Goal: Transaction & Acquisition: Obtain resource

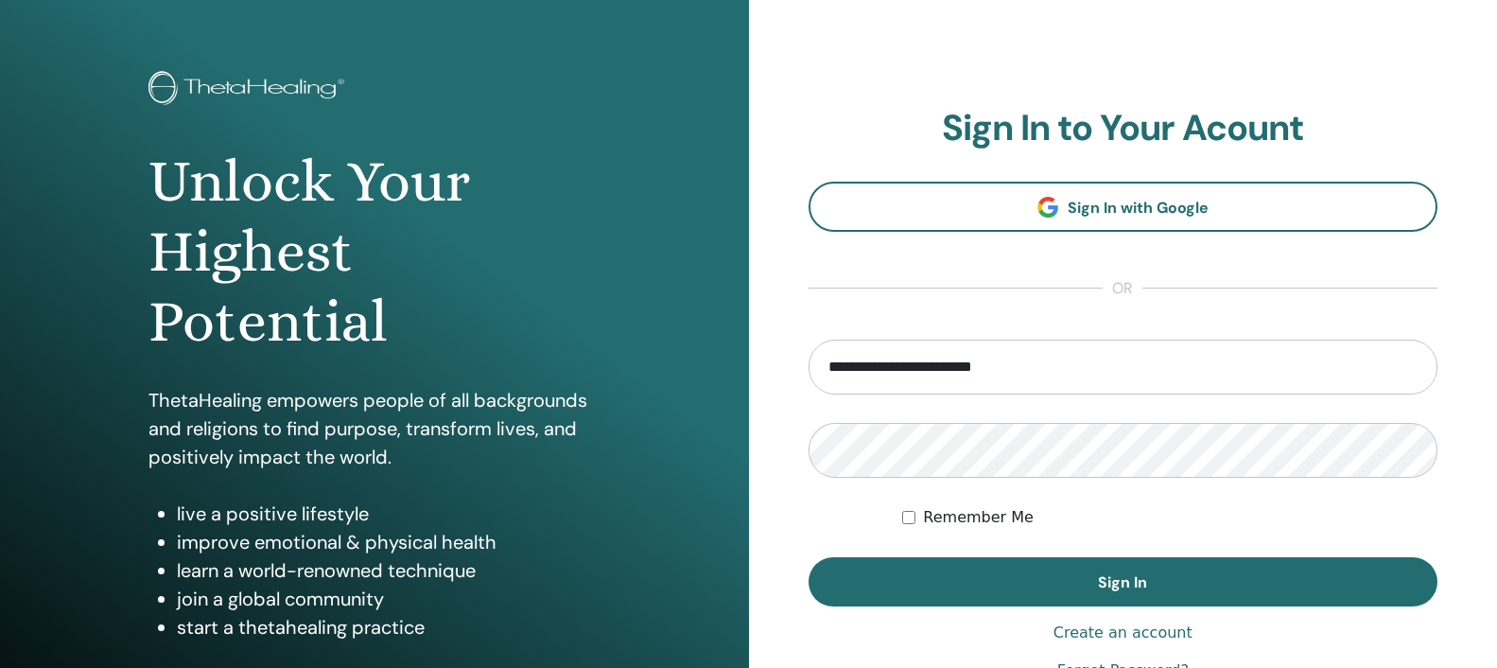
scroll to position [96, 0]
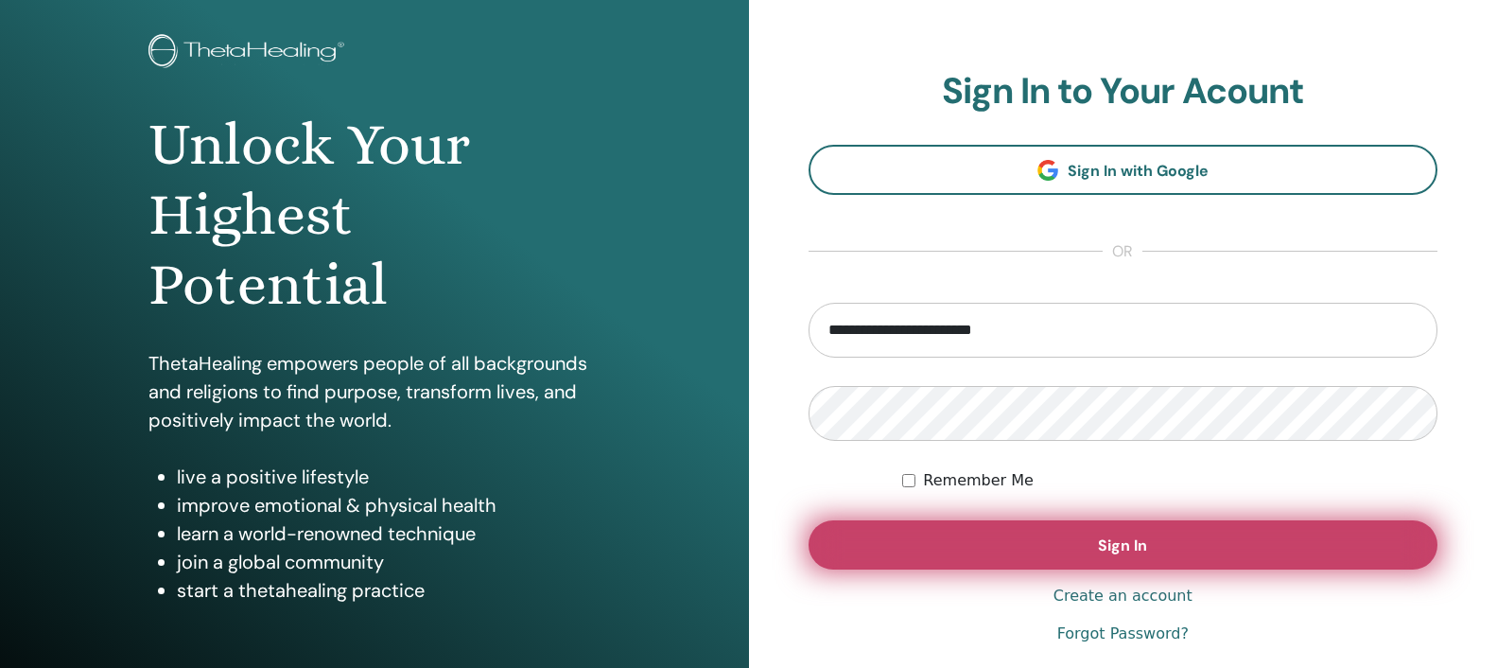
type input "**********"
click at [1111, 545] on span "Sign In" at bounding box center [1122, 545] width 49 height 20
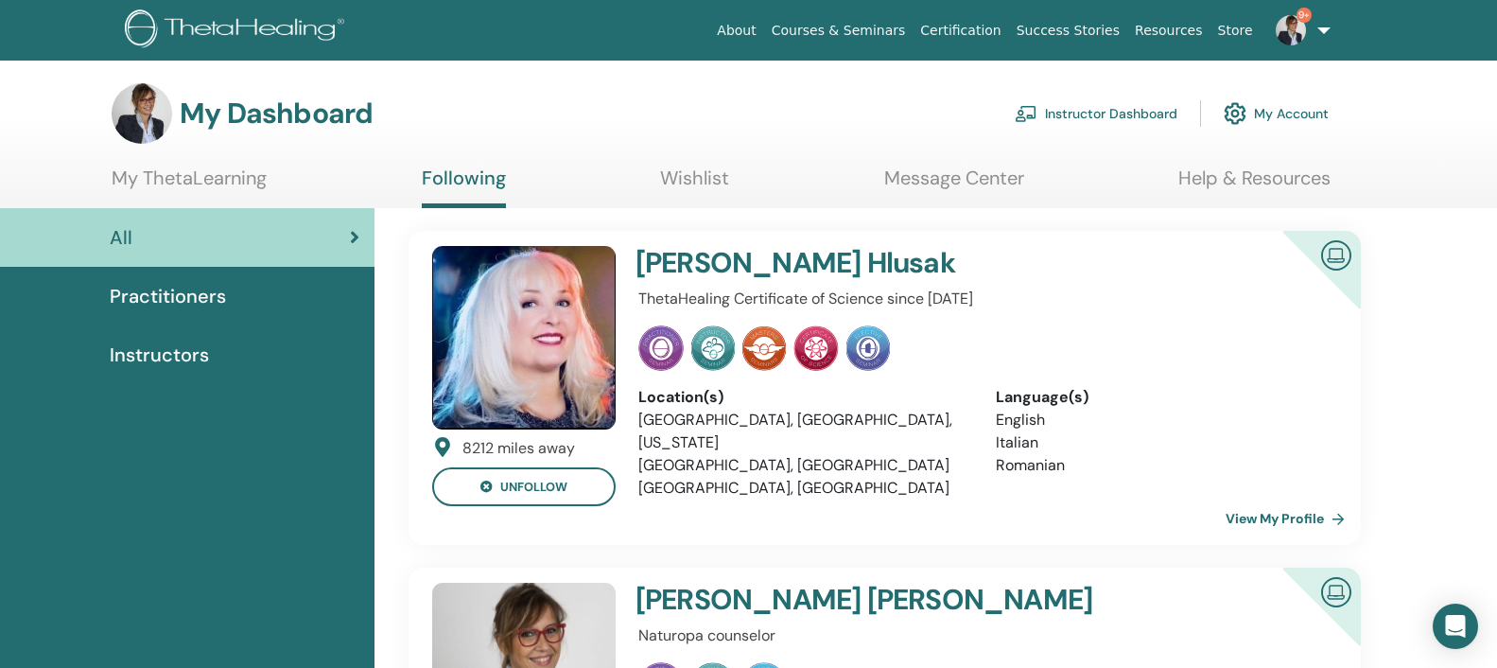
click at [1141, 111] on link "Instructor Dashboard" at bounding box center [1096, 114] width 163 height 42
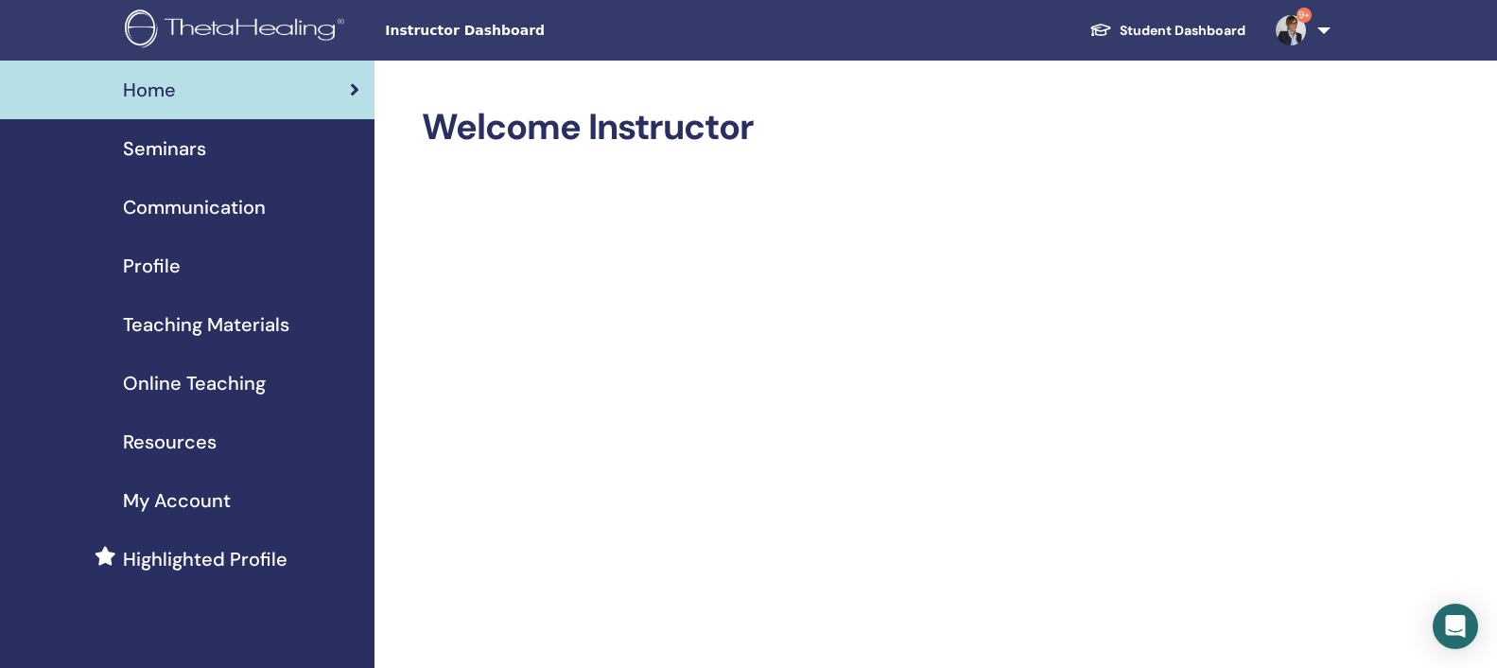
click at [156, 147] on span "Seminars" at bounding box center [164, 148] width 83 height 28
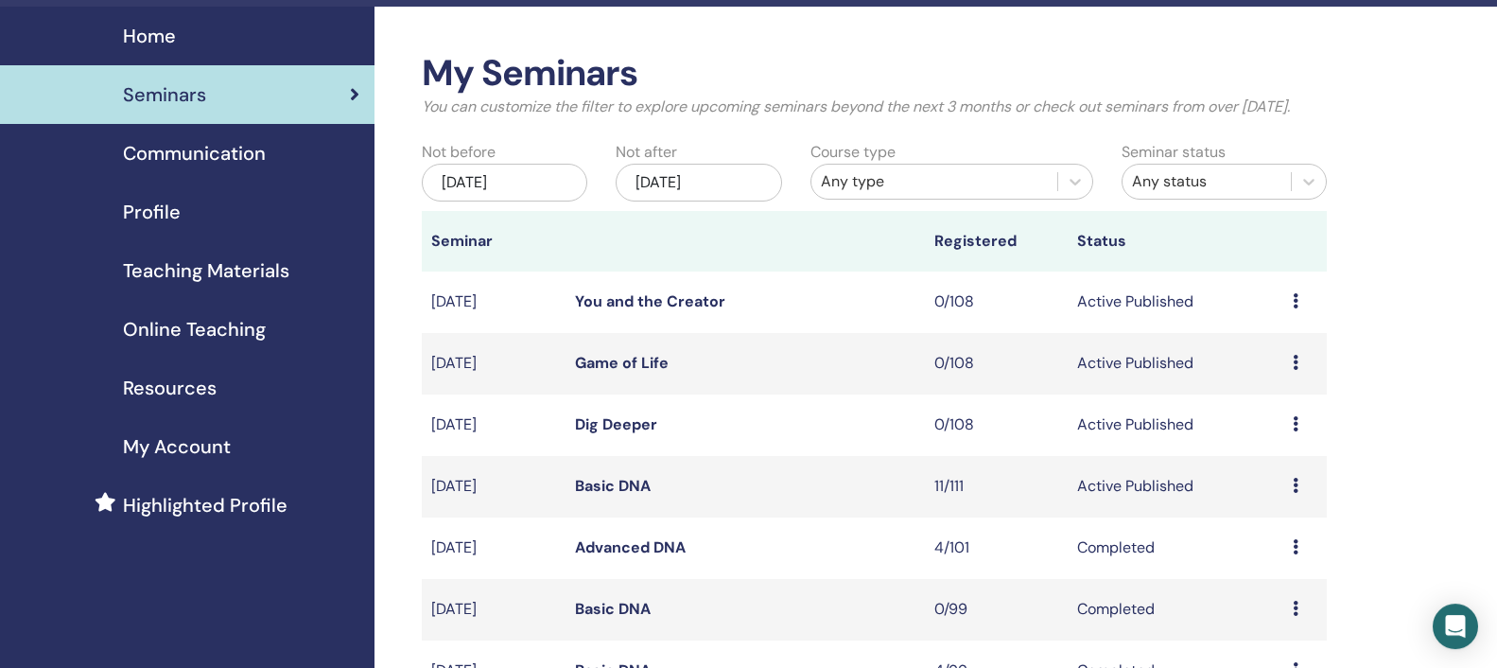
scroll to position [96, 0]
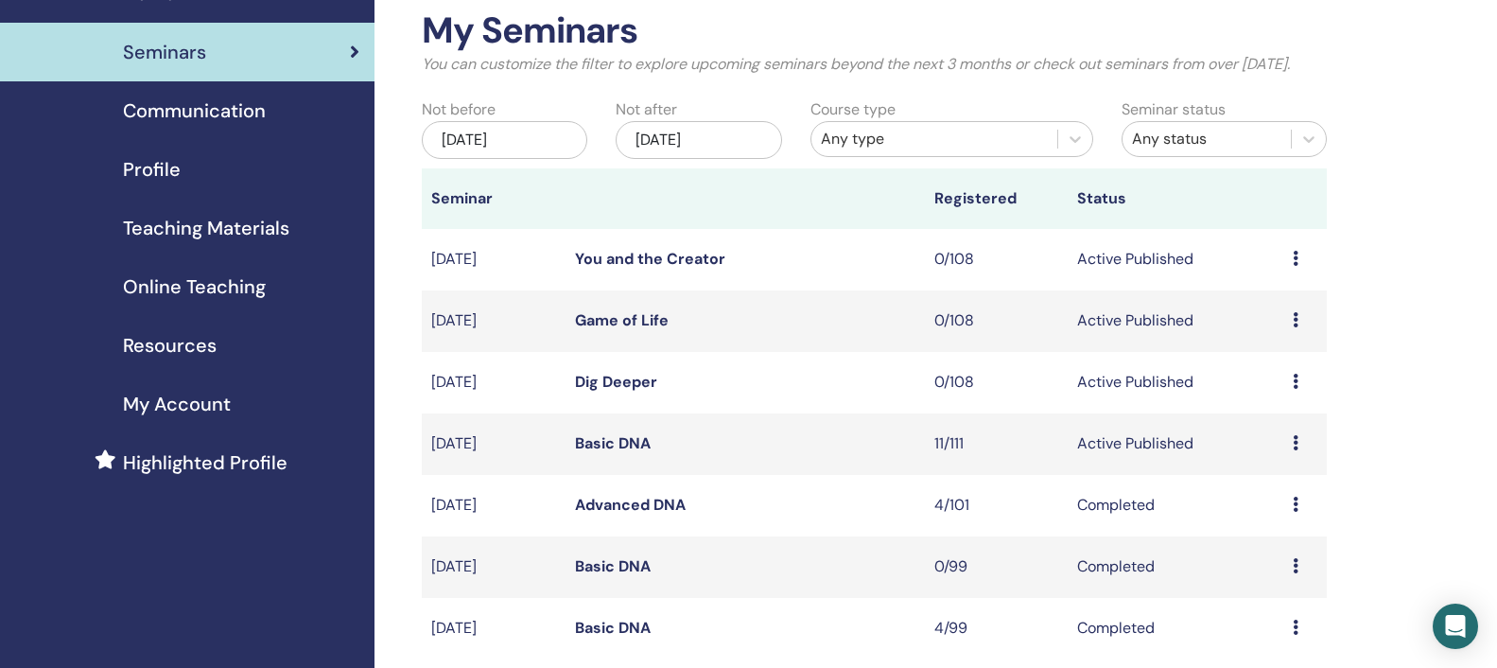
click at [619, 453] on link "Basic DNA" at bounding box center [613, 443] width 76 height 20
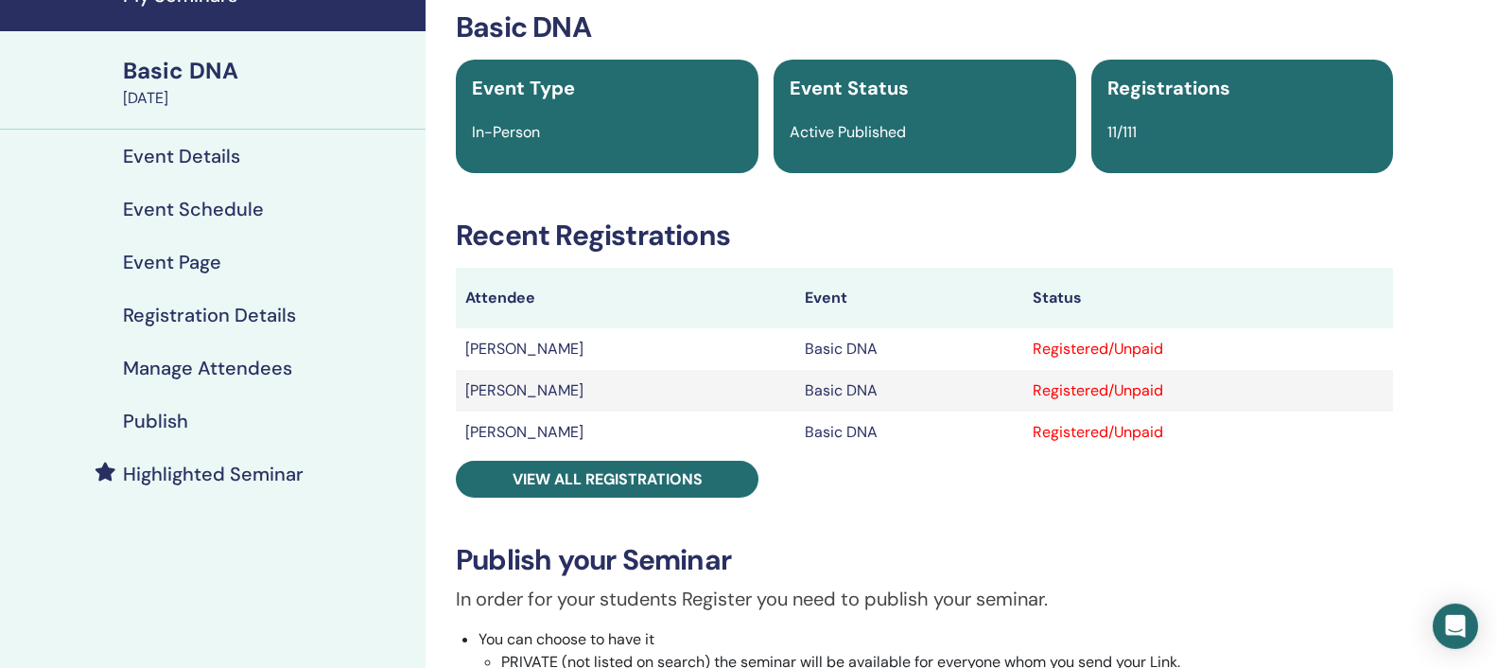
scroll to position [96, 0]
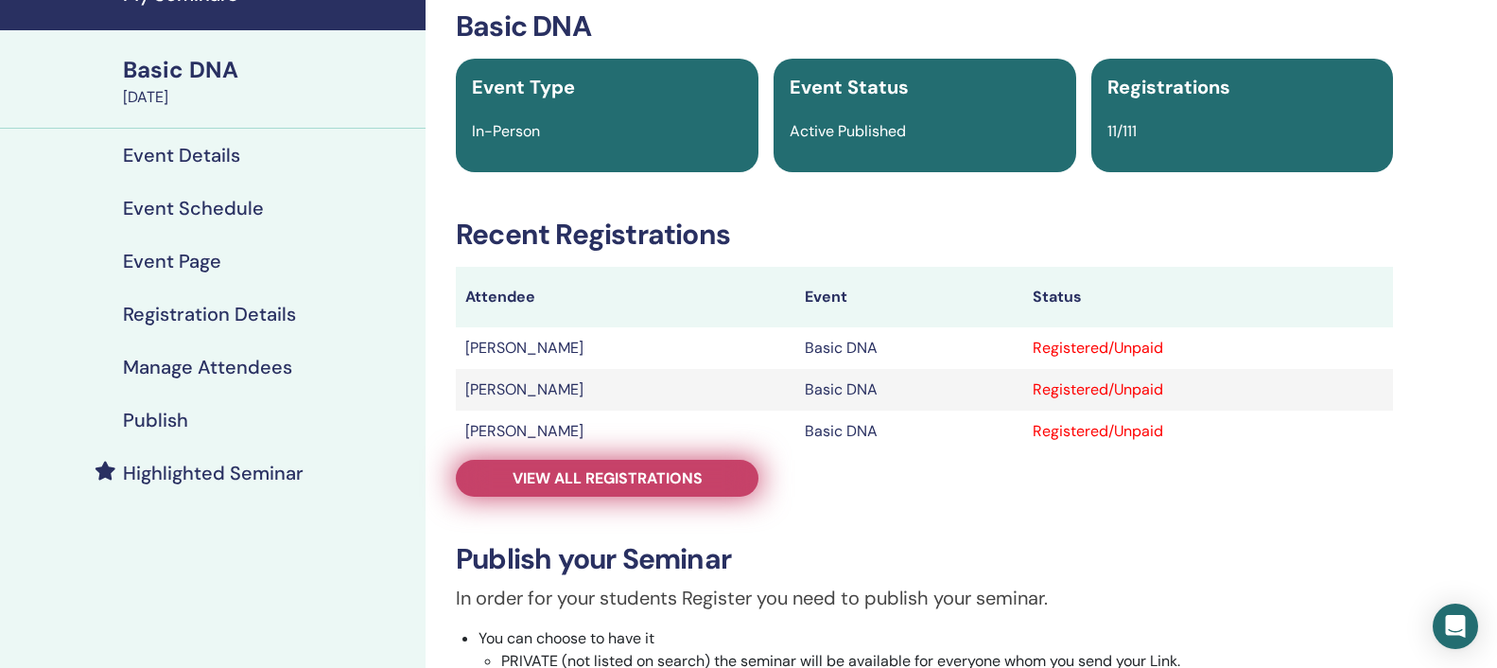
click at [671, 482] on span "View all registrations" at bounding box center [607, 478] width 190 height 20
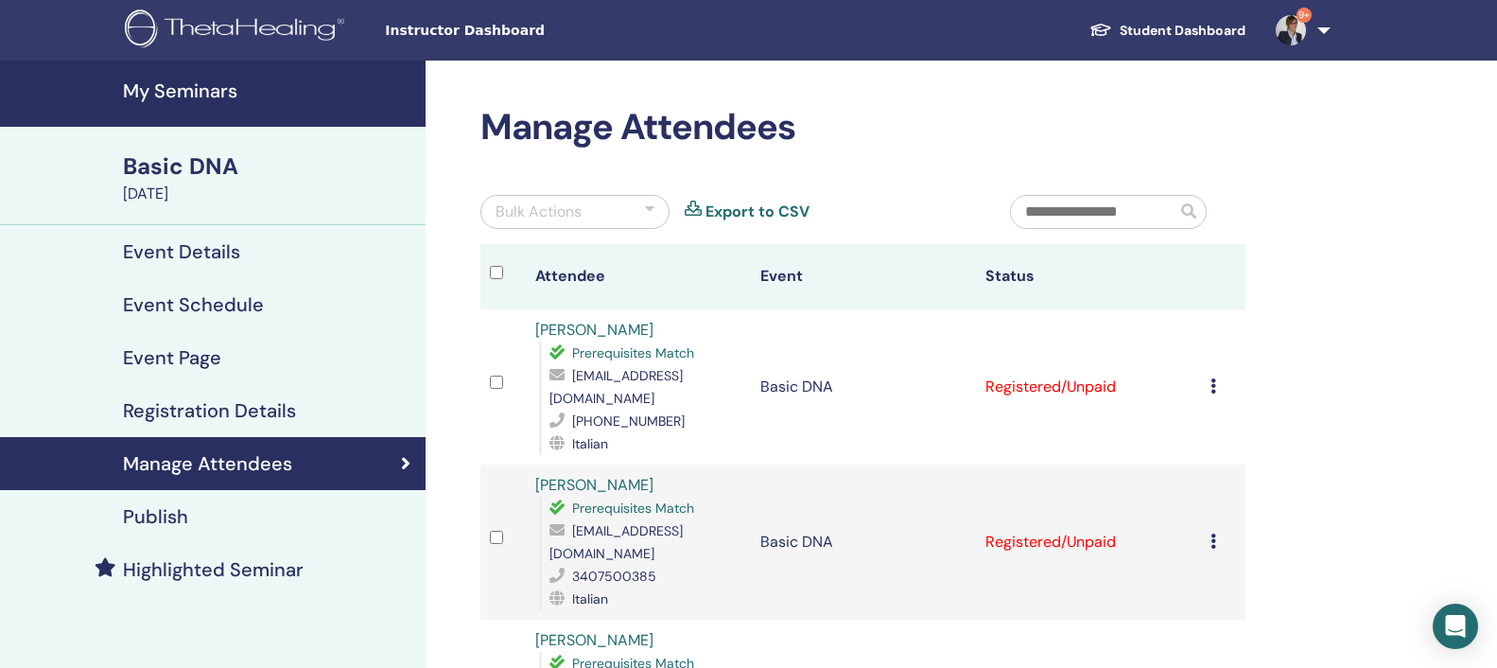
click at [1216, 381] on icon at bounding box center [1213, 385] width 6 height 15
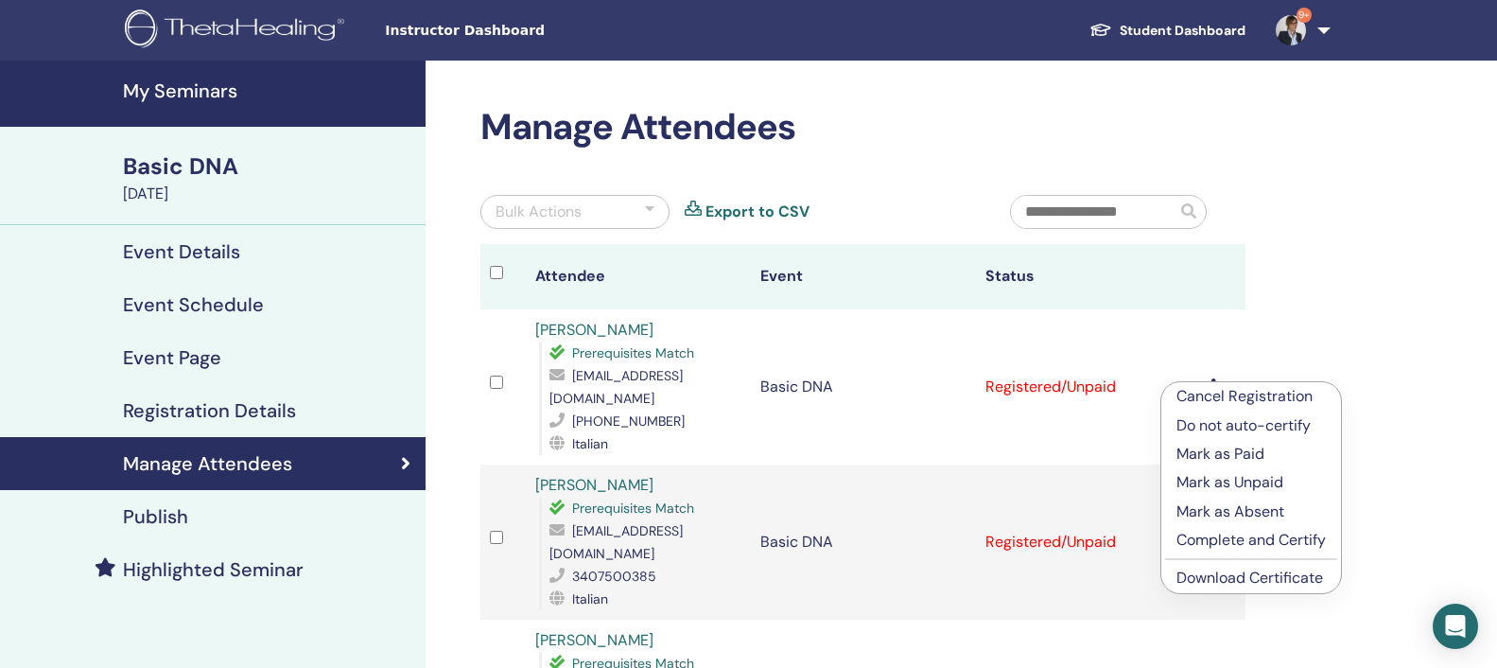
click at [1279, 580] on link "Download Certificate" at bounding box center [1249, 577] width 147 height 20
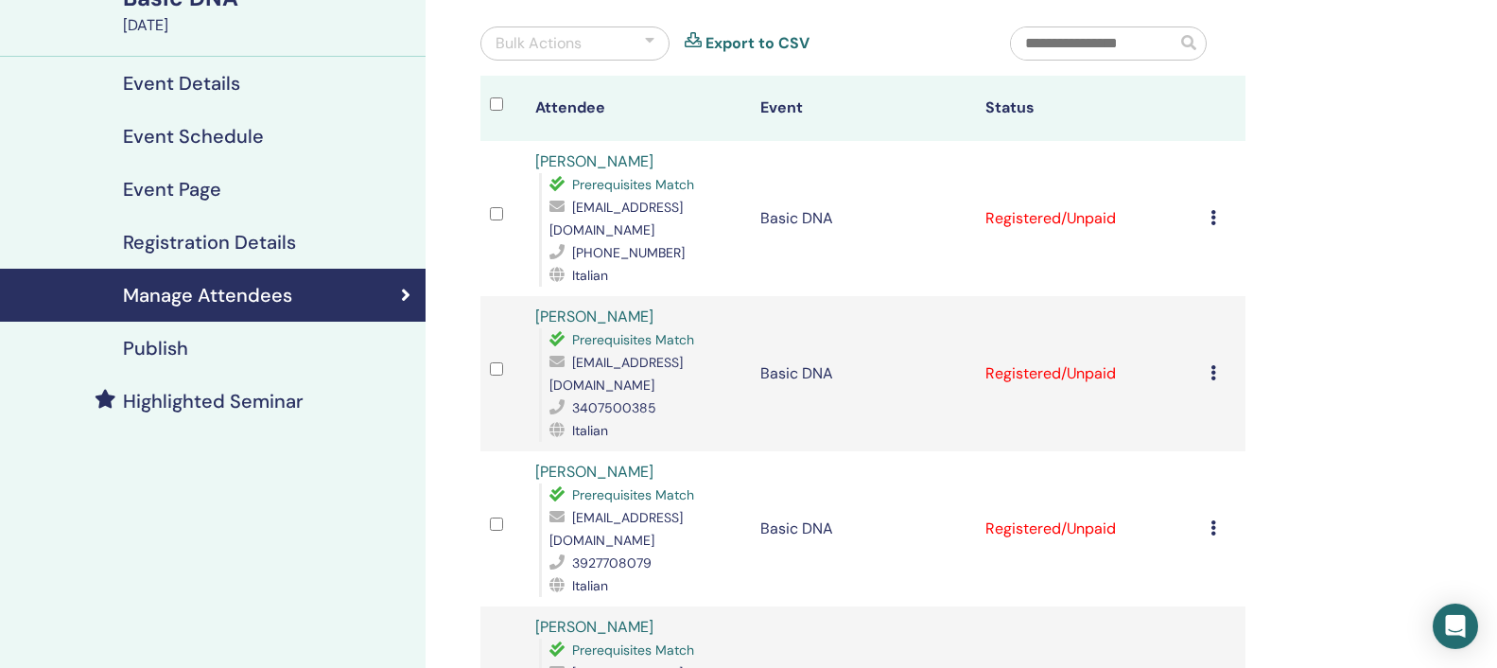
scroll to position [193, 0]
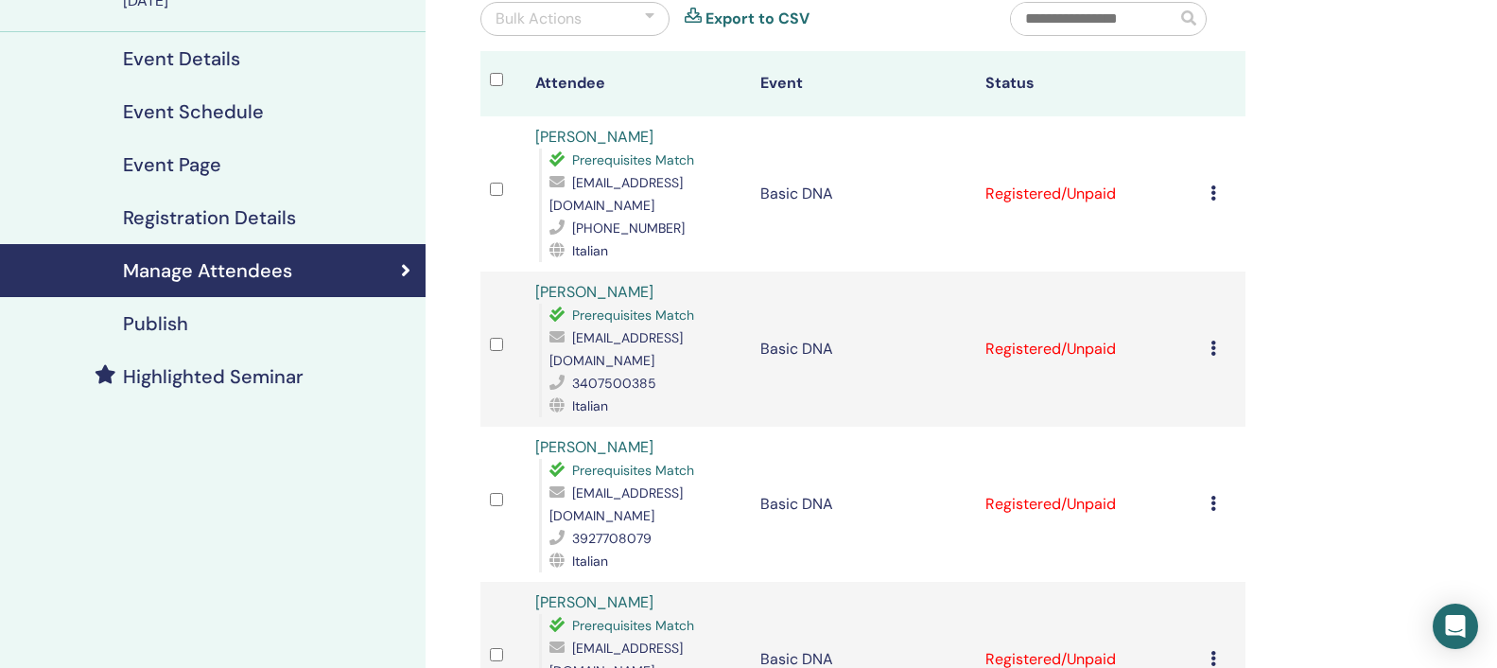
click at [1216, 340] on icon at bounding box center [1213, 347] width 6 height 15
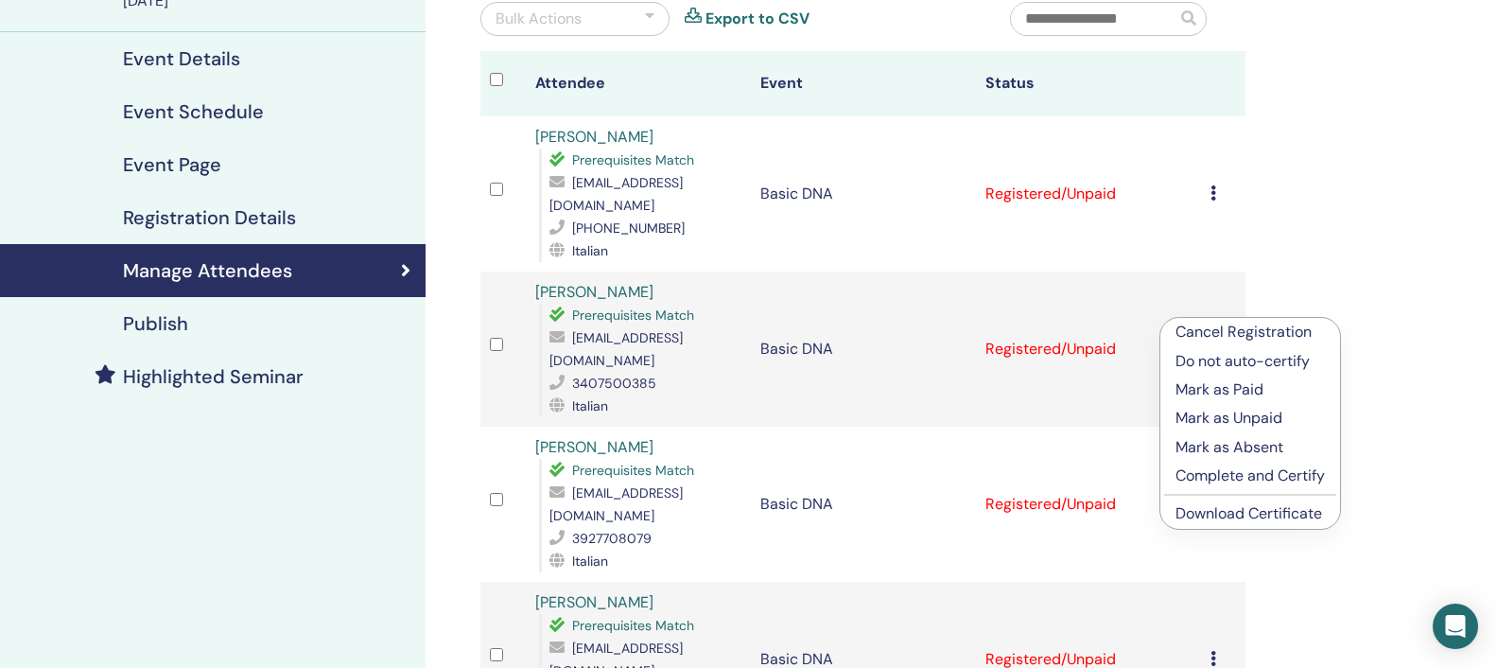
click at [1222, 509] on link "Download Certificate" at bounding box center [1248, 513] width 147 height 20
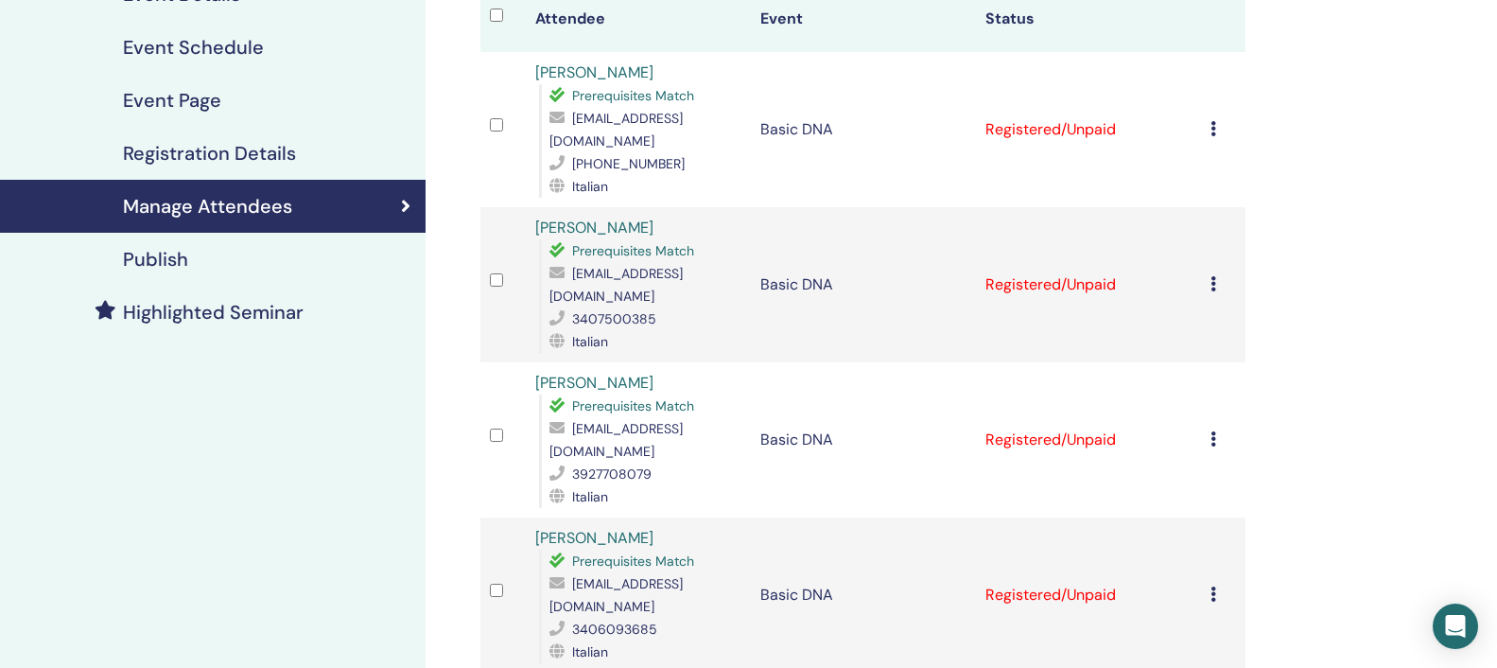
scroll to position [289, 0]
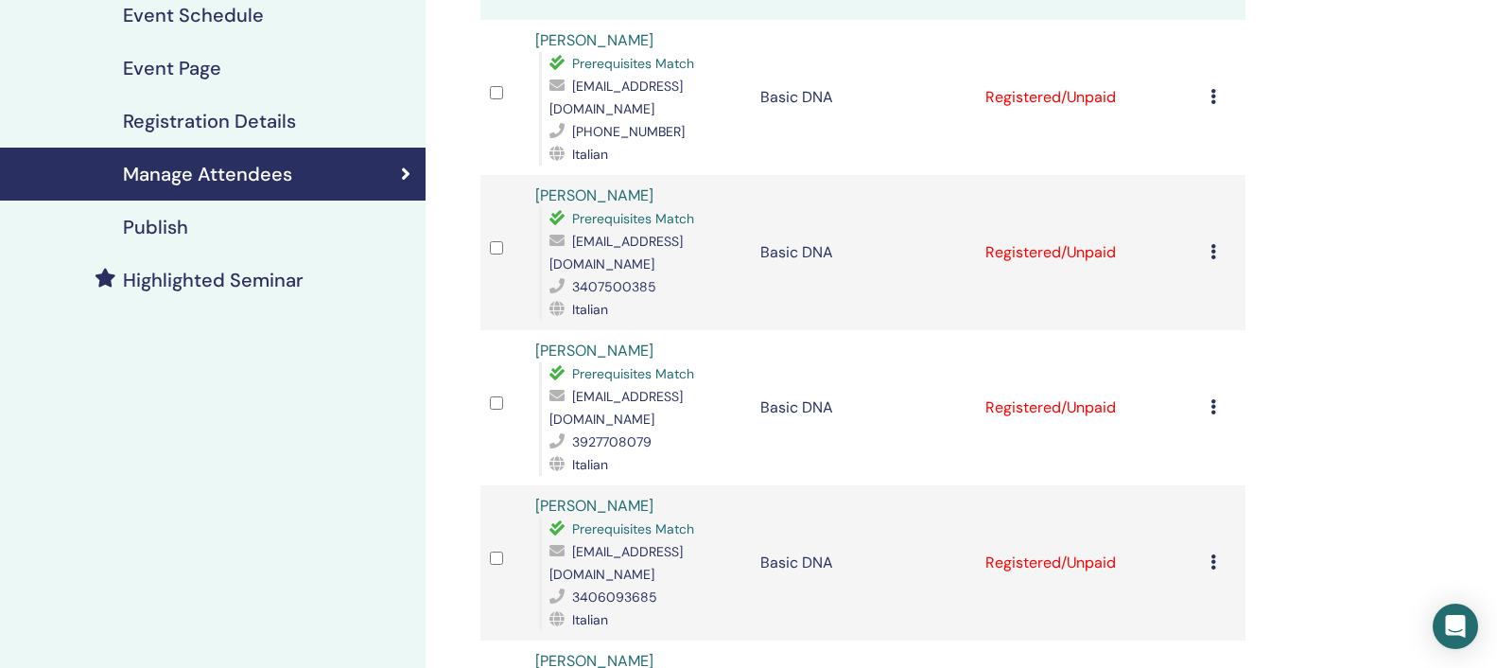
click at [1216, 399] on icon at bounding box center [1213, 406] width 6 height 15
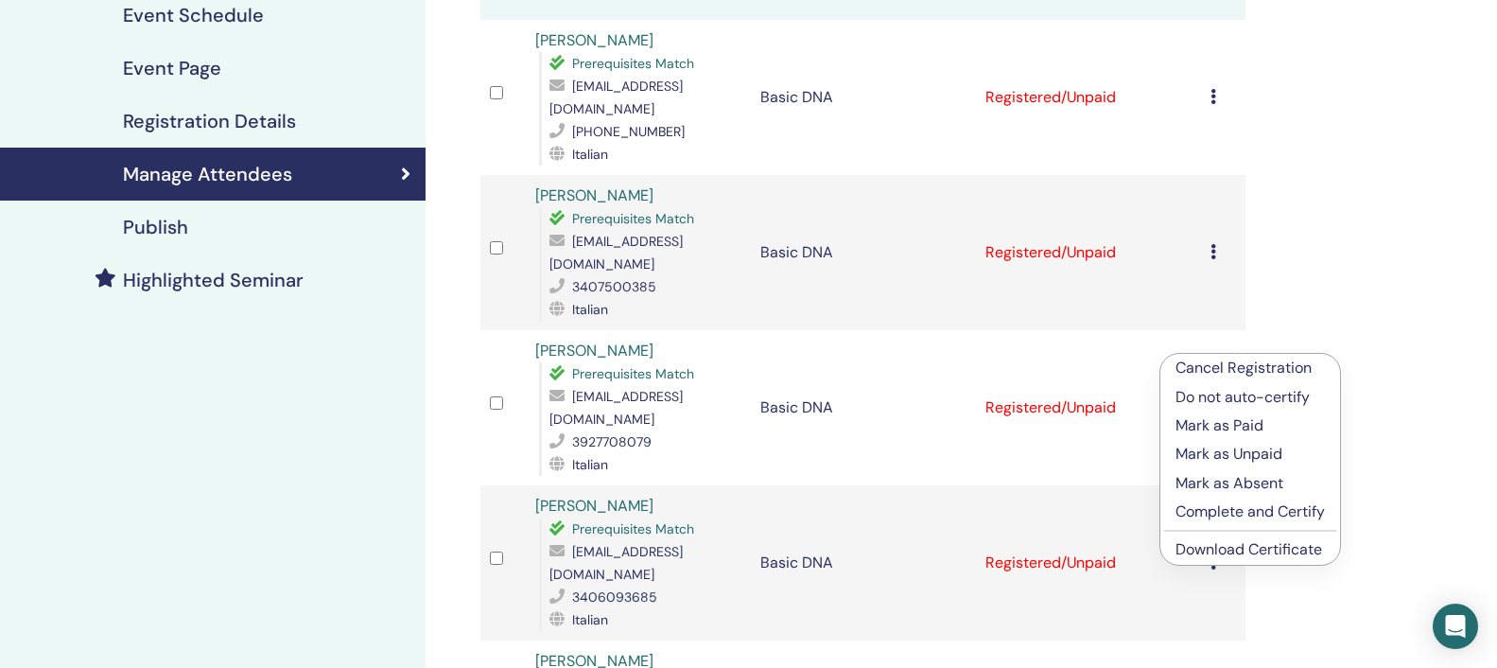
click at [1219, 549] on link "Download Certificate" at bounding box center [1248, 549] width 147 height 20
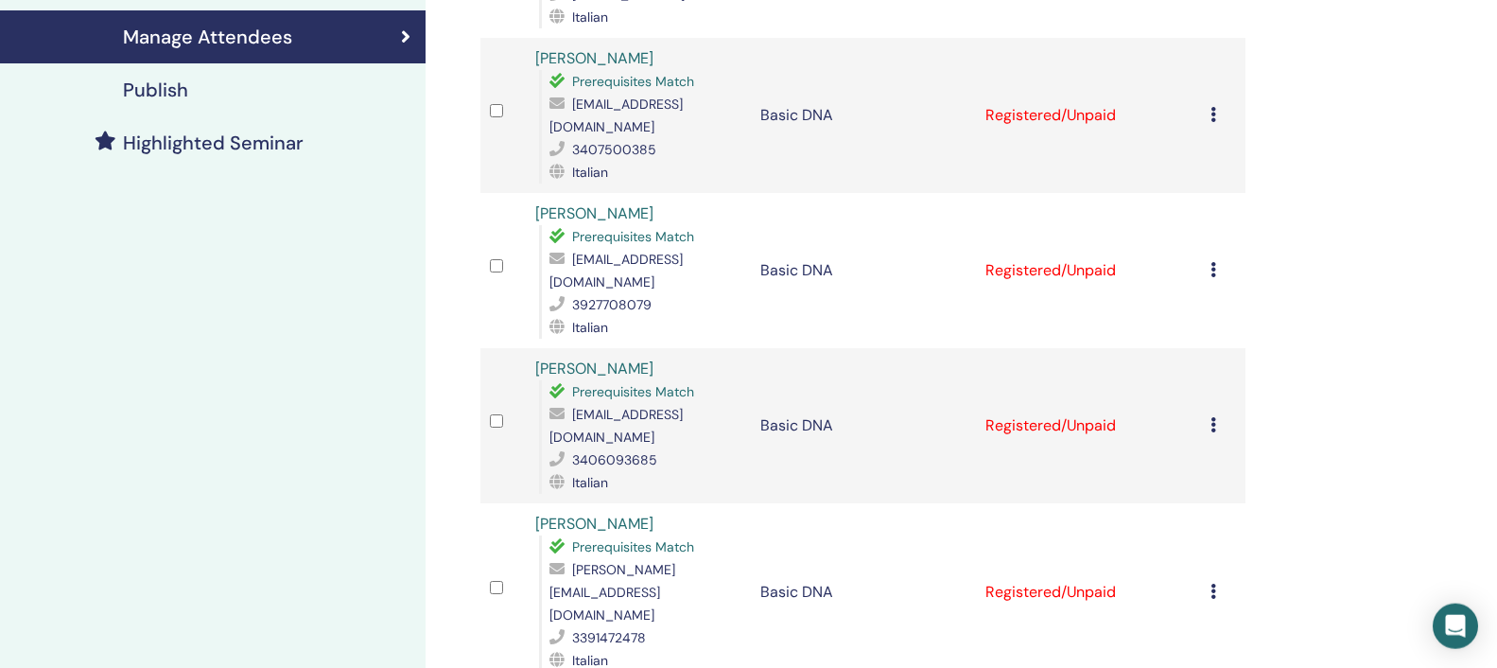
scroll to position [482, 0]
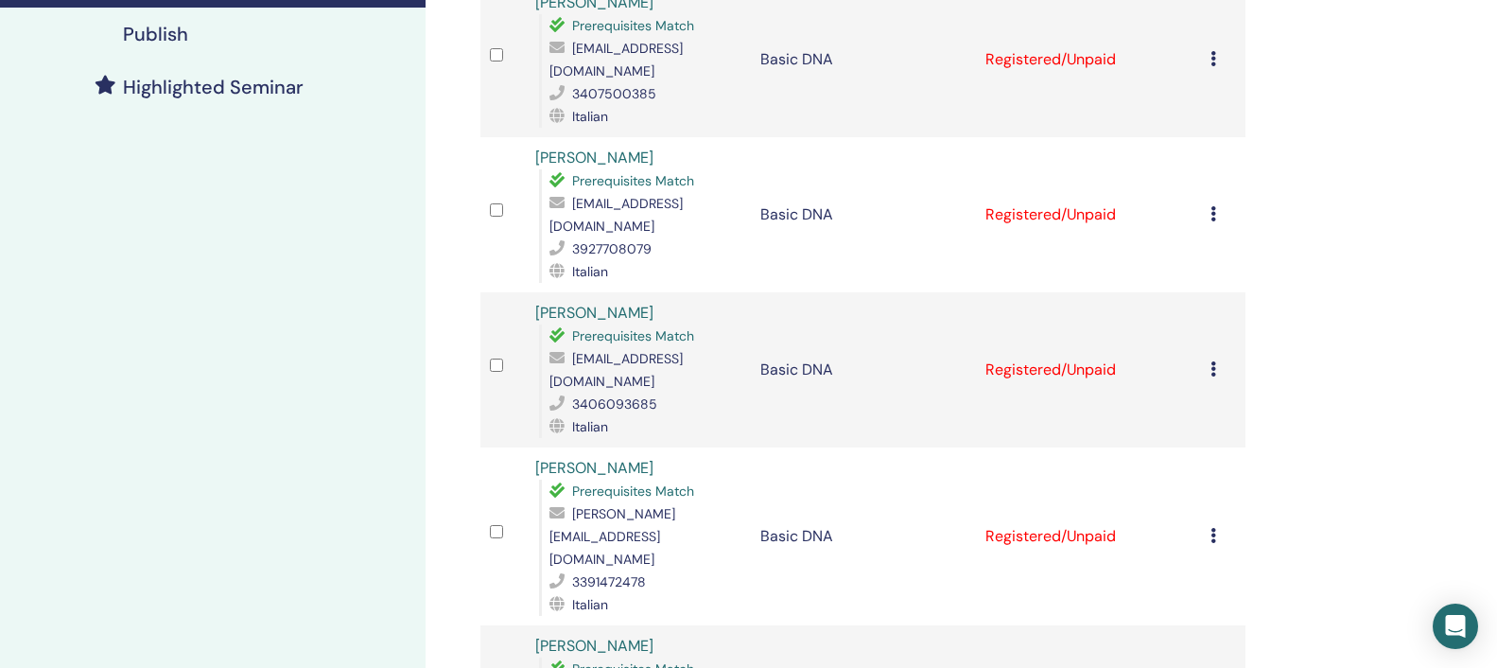
click at [1216, 361] on icon at bounding box center [1213, 368] width 6 height 15
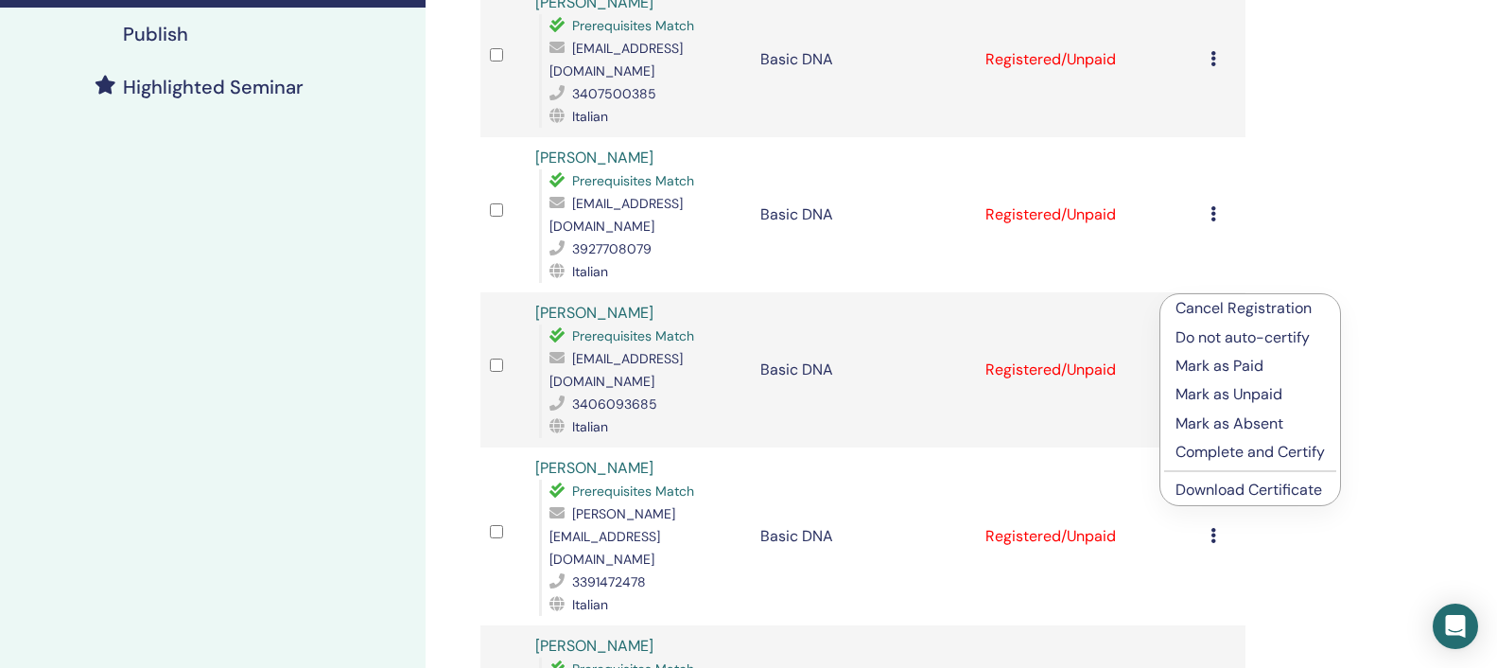
click at [1268, 490] on link "Download Certificate" at bounding box center [1248, 489] width 147 height 20
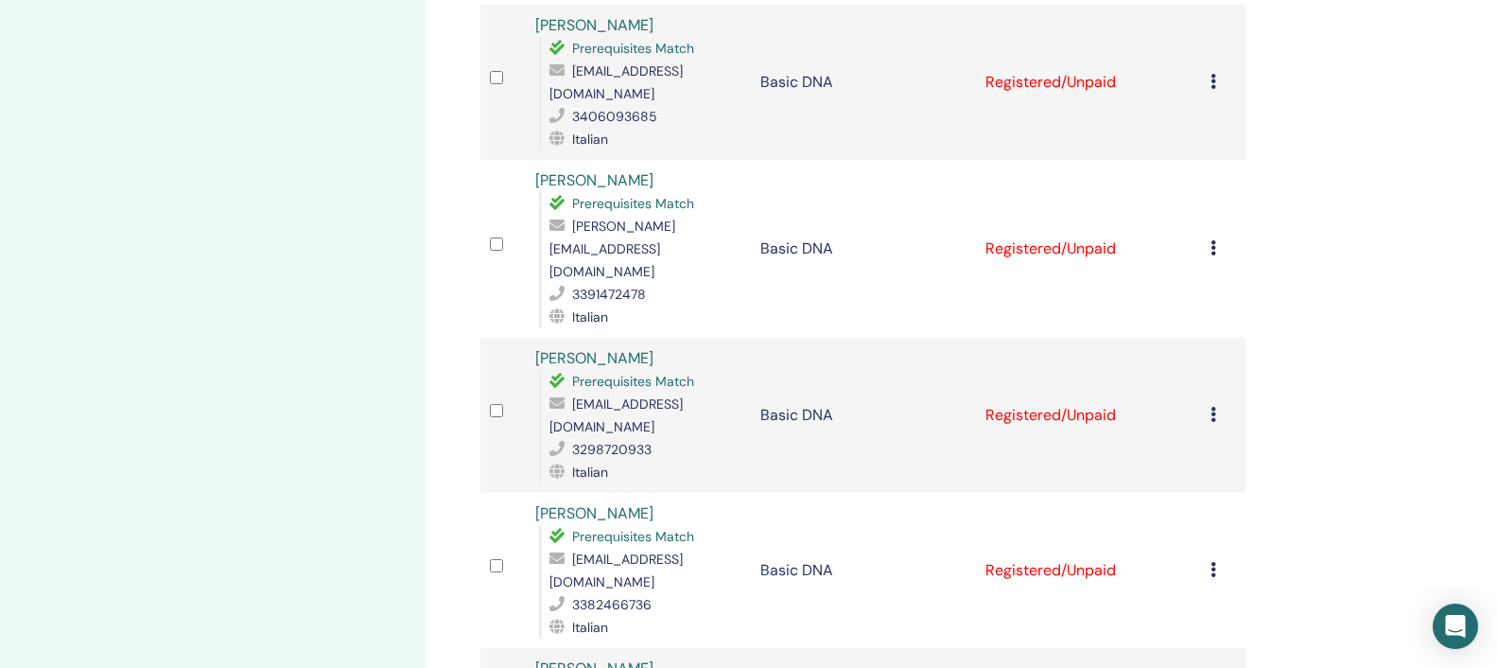
scroll to position [772, 0]
click at [1216, 238] on icon at bounding box center [1213, 245] width 6 height 15
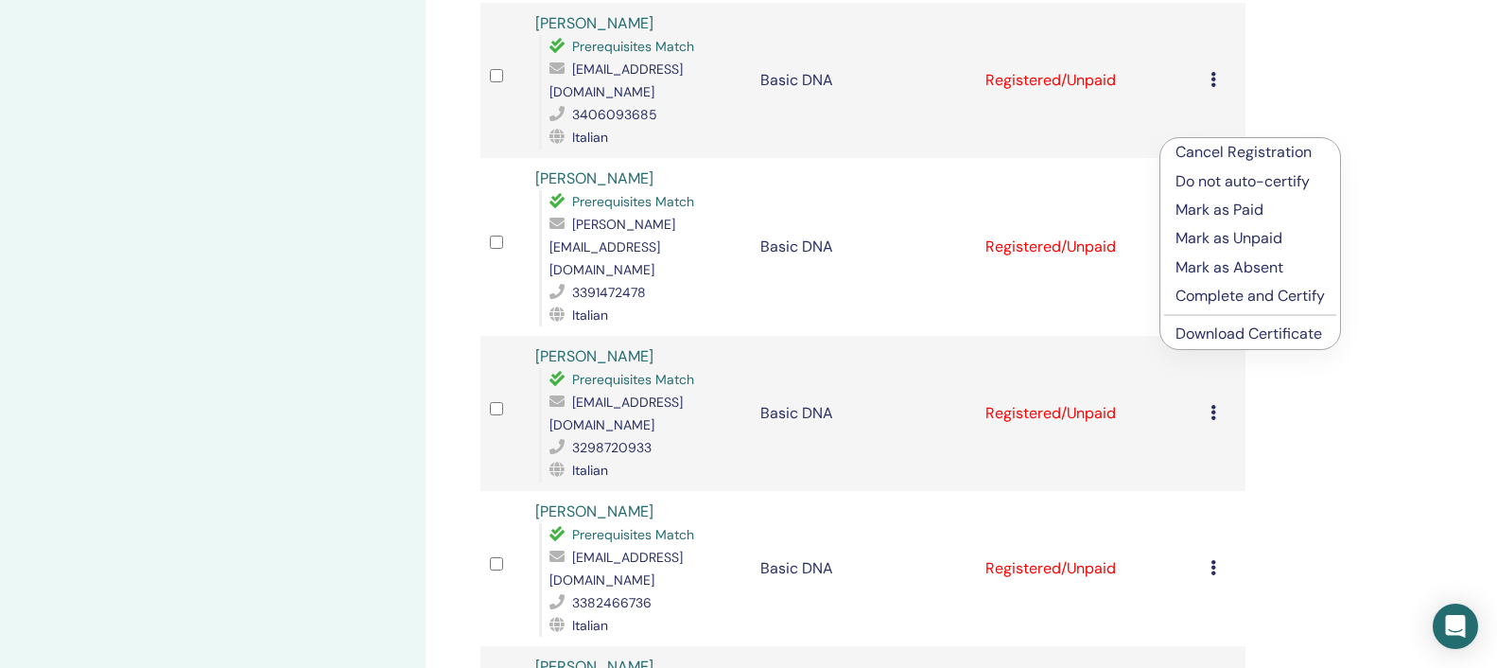
click at [1247, 337] on link "Download Certificate" at bounding box center [1248, 333] width 147 height 20
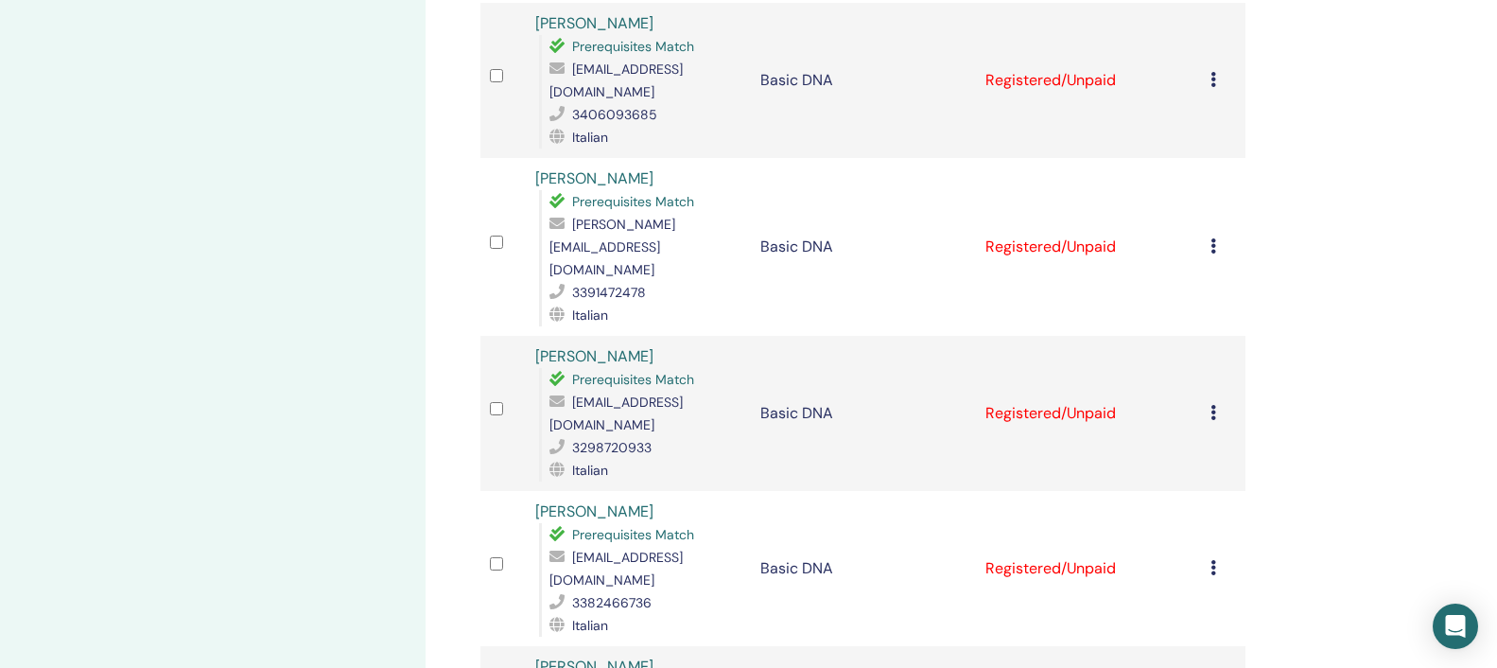
scroll to position [868, 0]
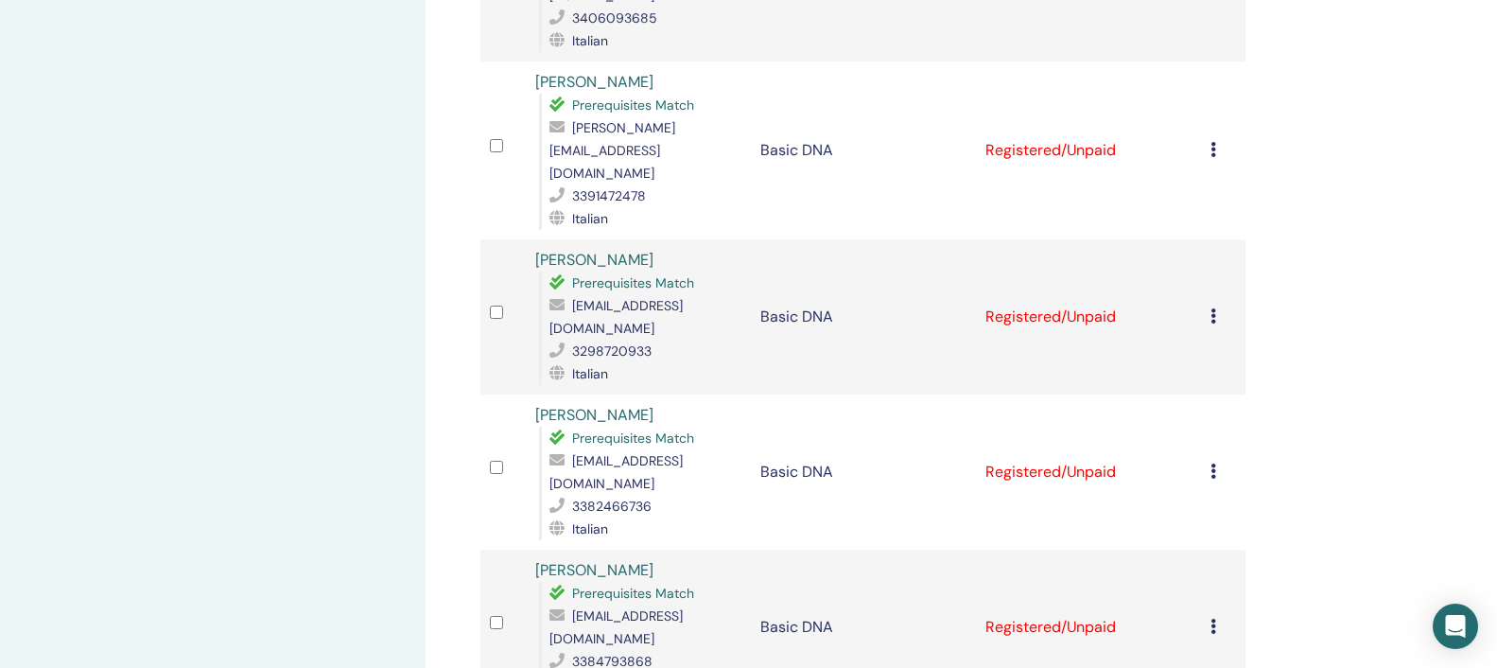
click at [1216, 308] on icon at bounding box center [1213, 315] width 6 height 15
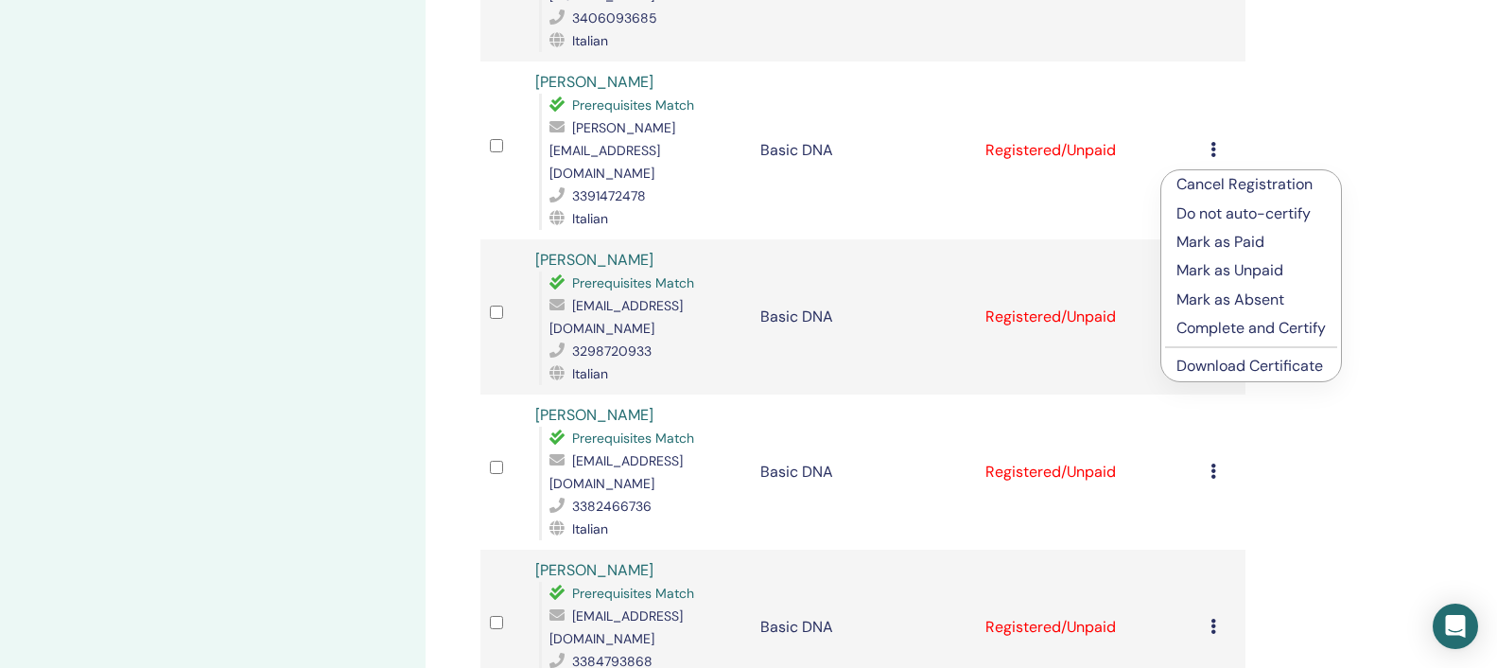
click at [1242, 367] on link "Download Certificate" at bounding box center [1249, 366] width 147 height 20
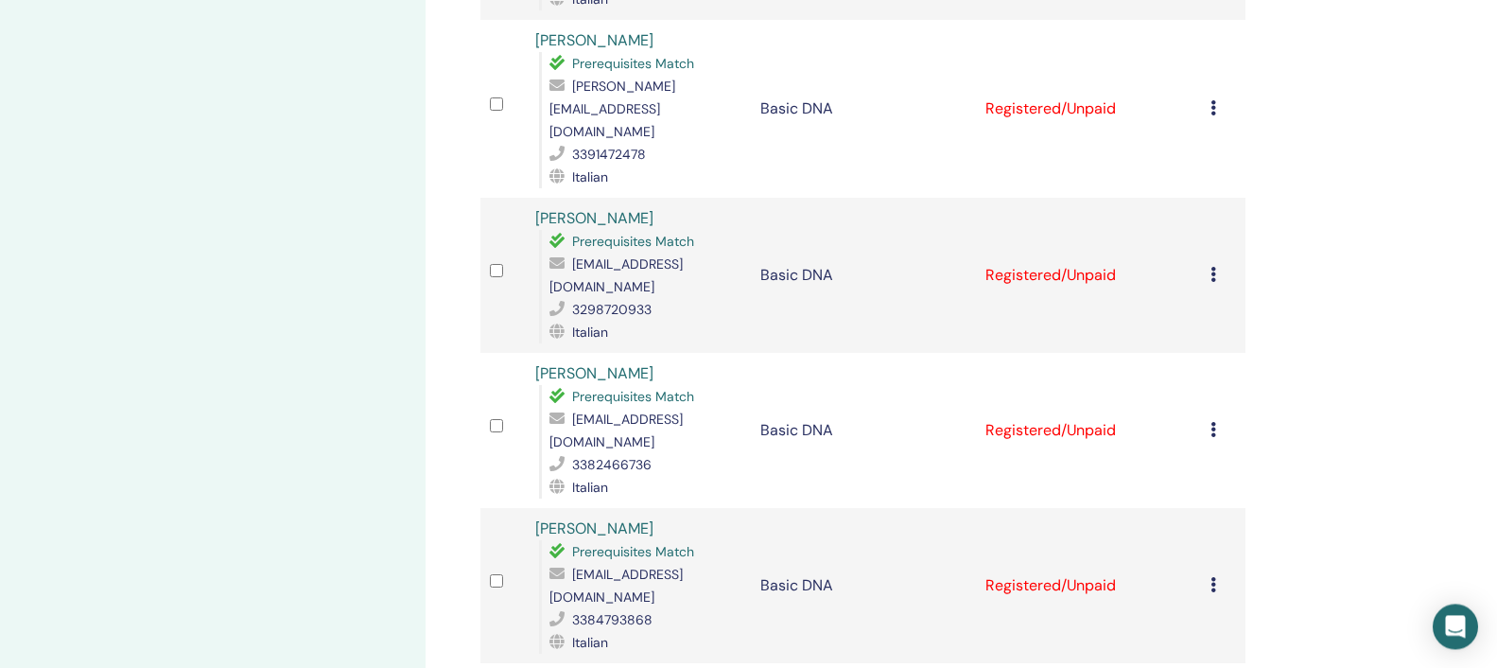
scroll to position [964, 0]
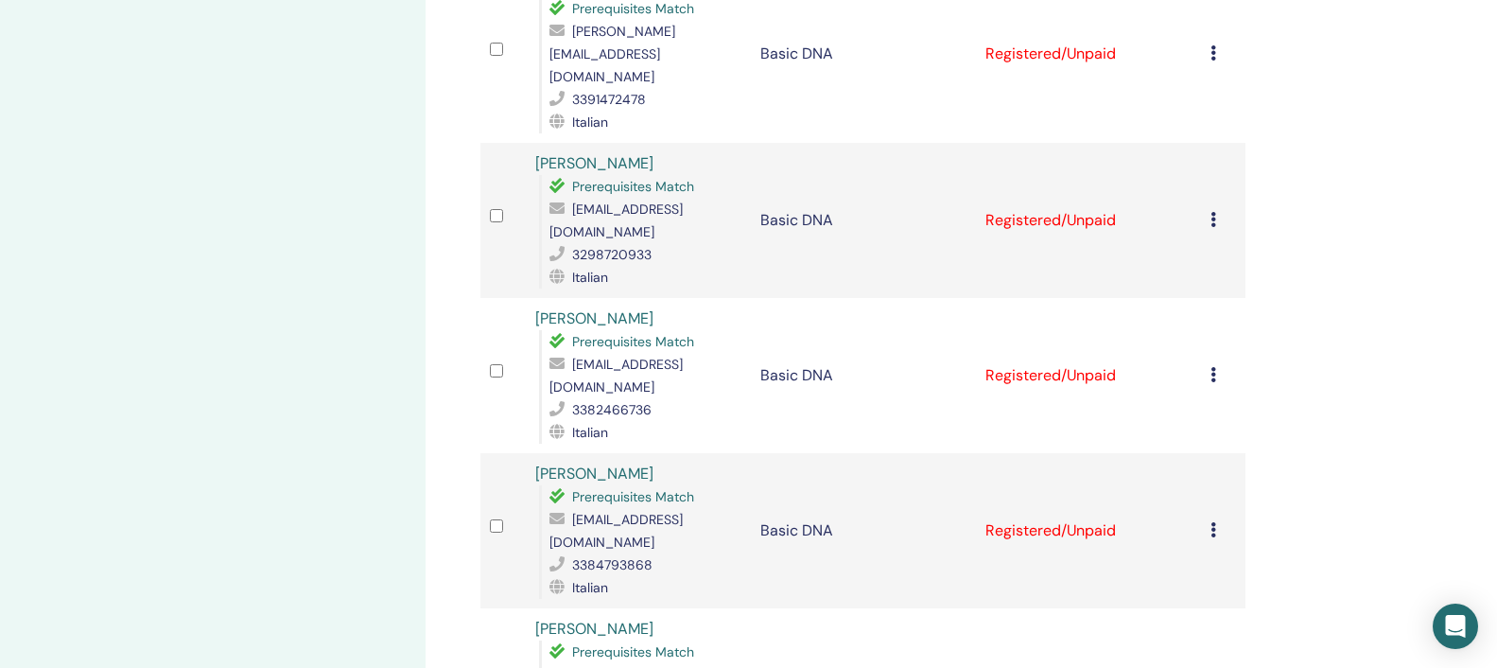
click at [1216, 367] on icon at bounding box center [1213, 374] width 6 height 15
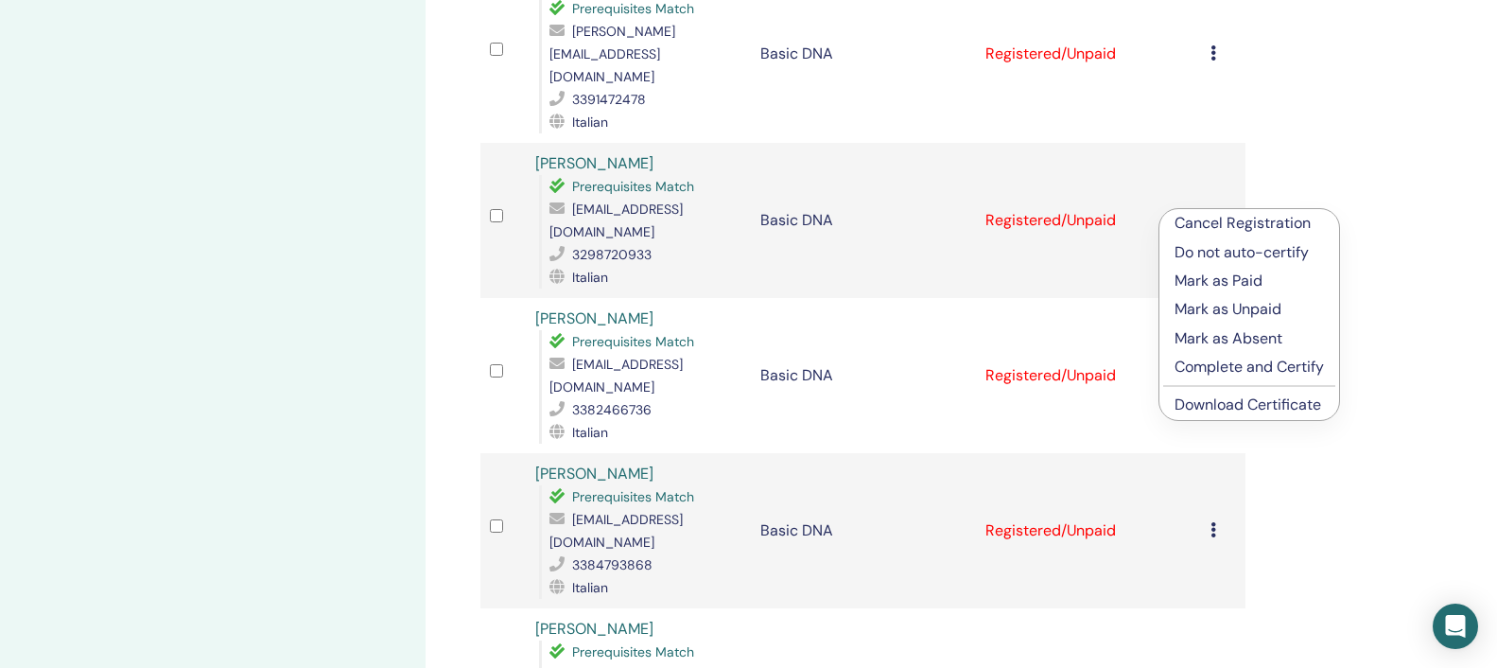
click at [1224, 412] on link "Download Certificate" at bounding box center [1247, 404] width 147 height 20
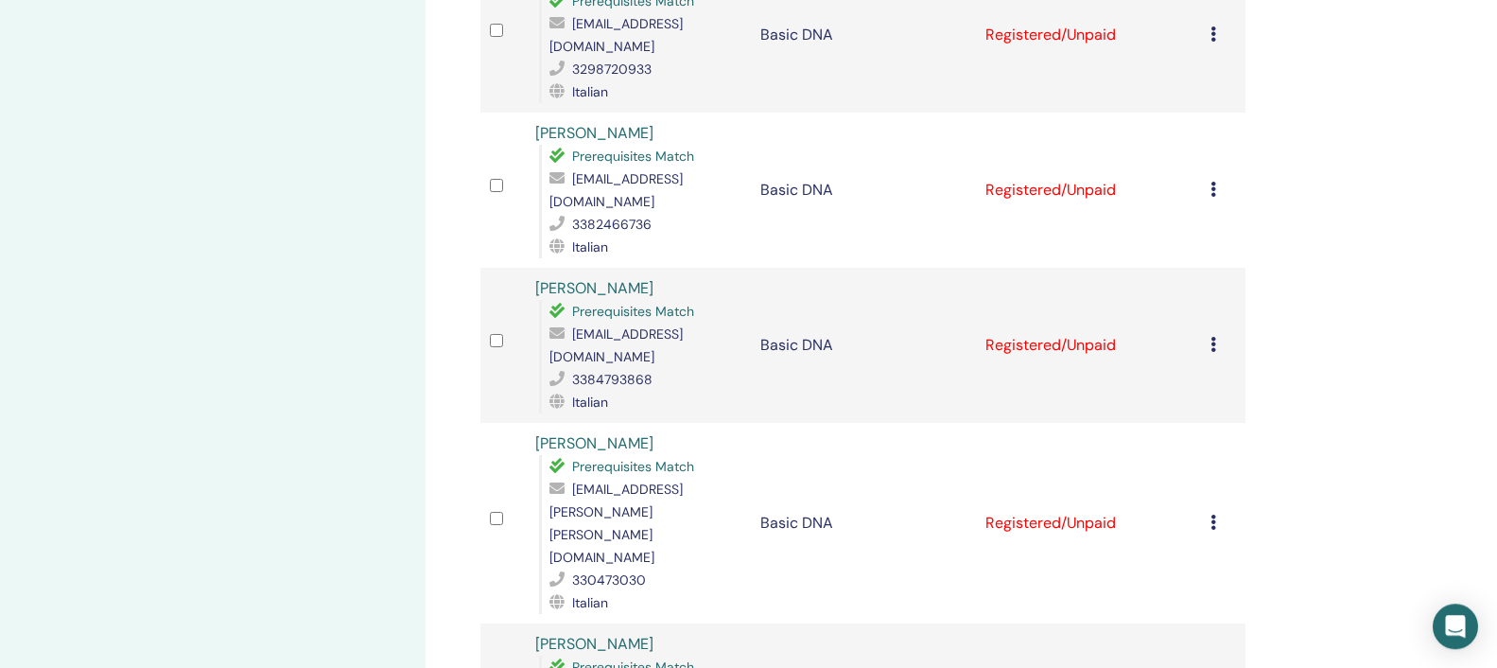
scroll to position [1157, 0]
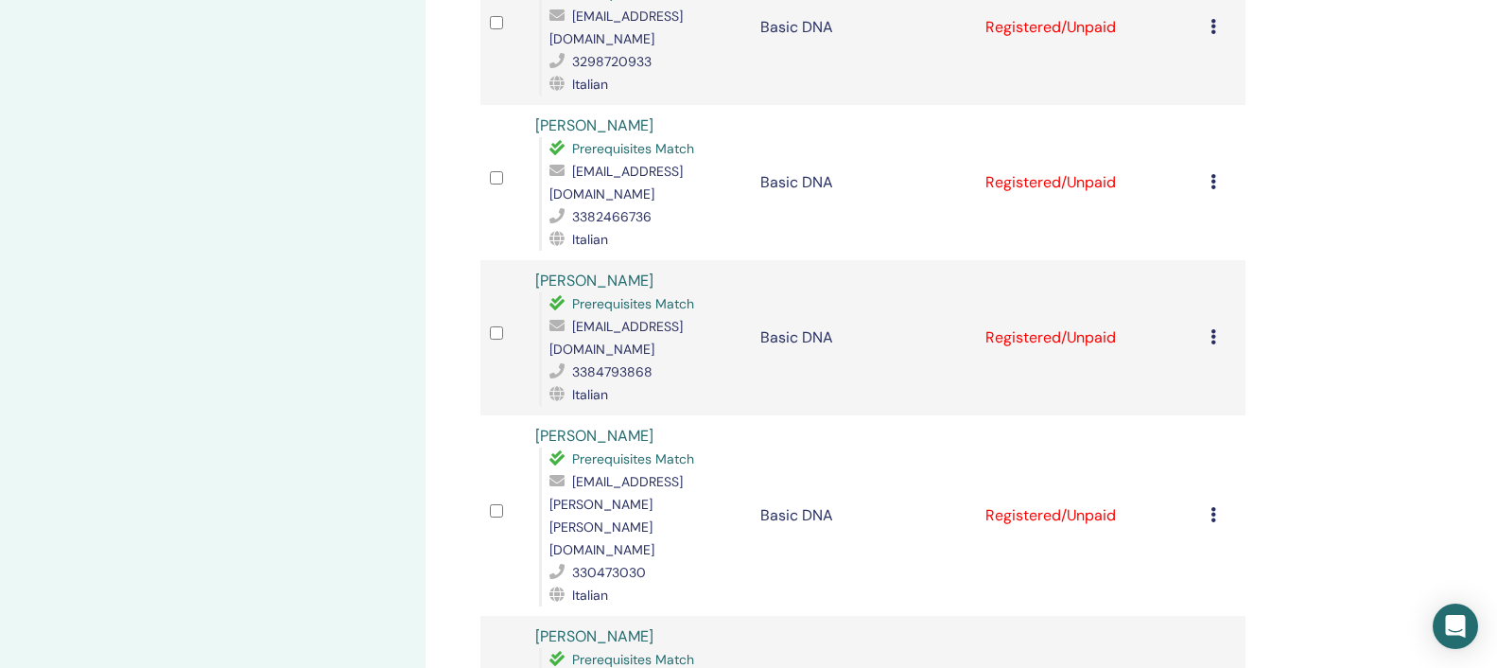
click at [1216, 329] on icon at bounding box center [1213, 336] width 6 height 15
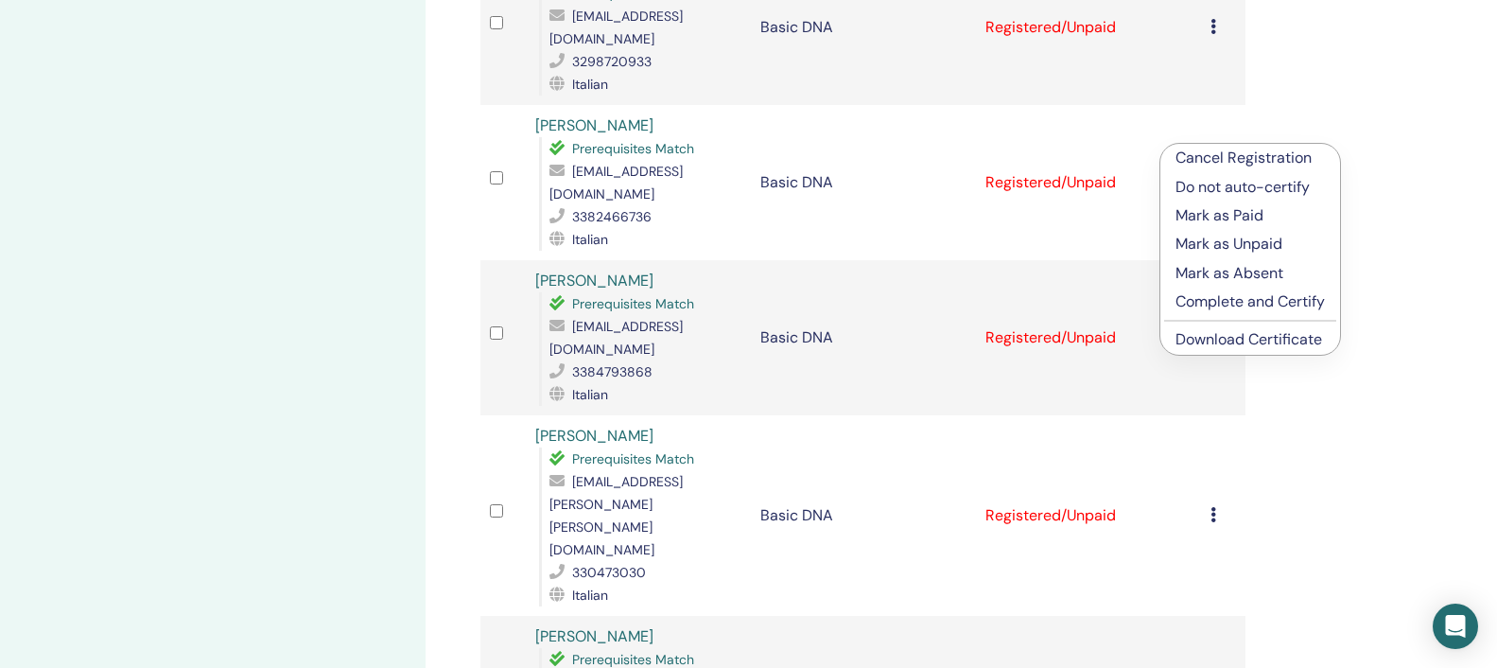
click at [1227, 342] on link "Download Certificate" at bounding box center [1248, 339] width 147 height 20
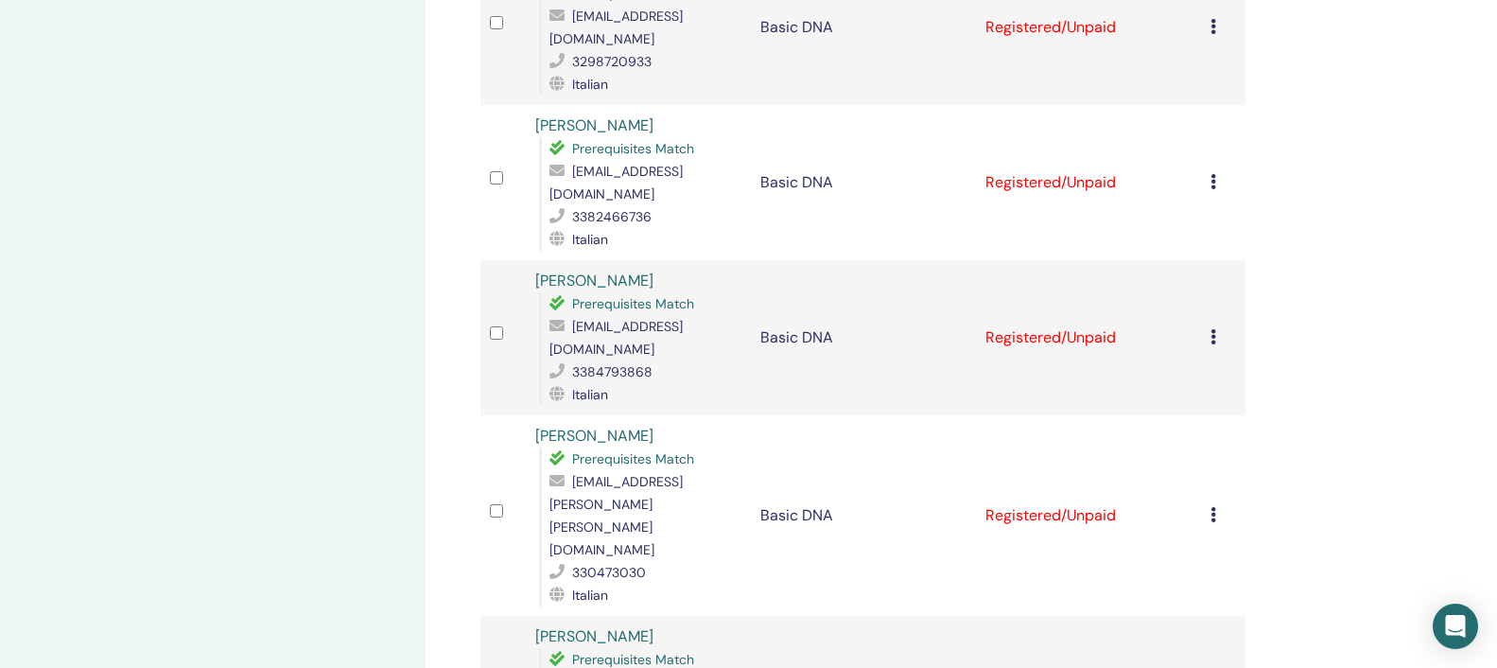
scroll to position [1254, 0]
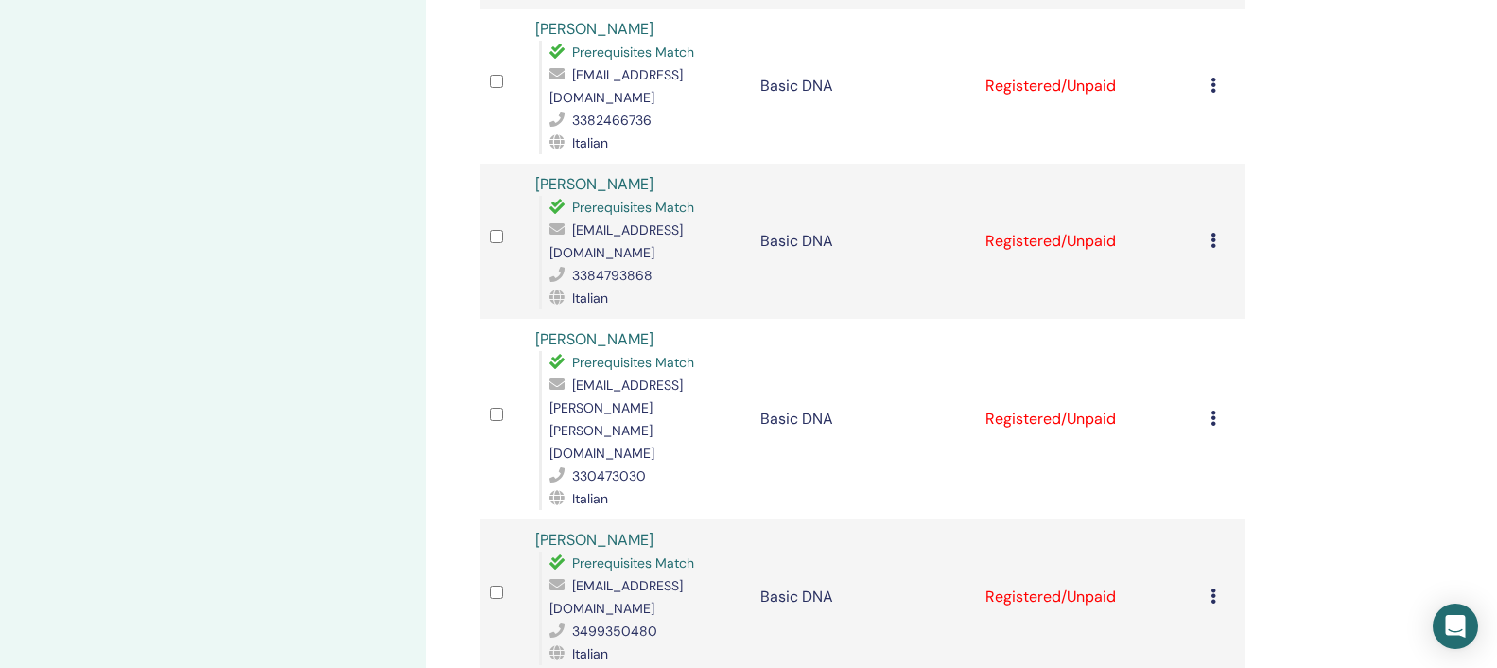
click at [1216, 410] on icon at bounding box center [1213, 417] width 6 height 15
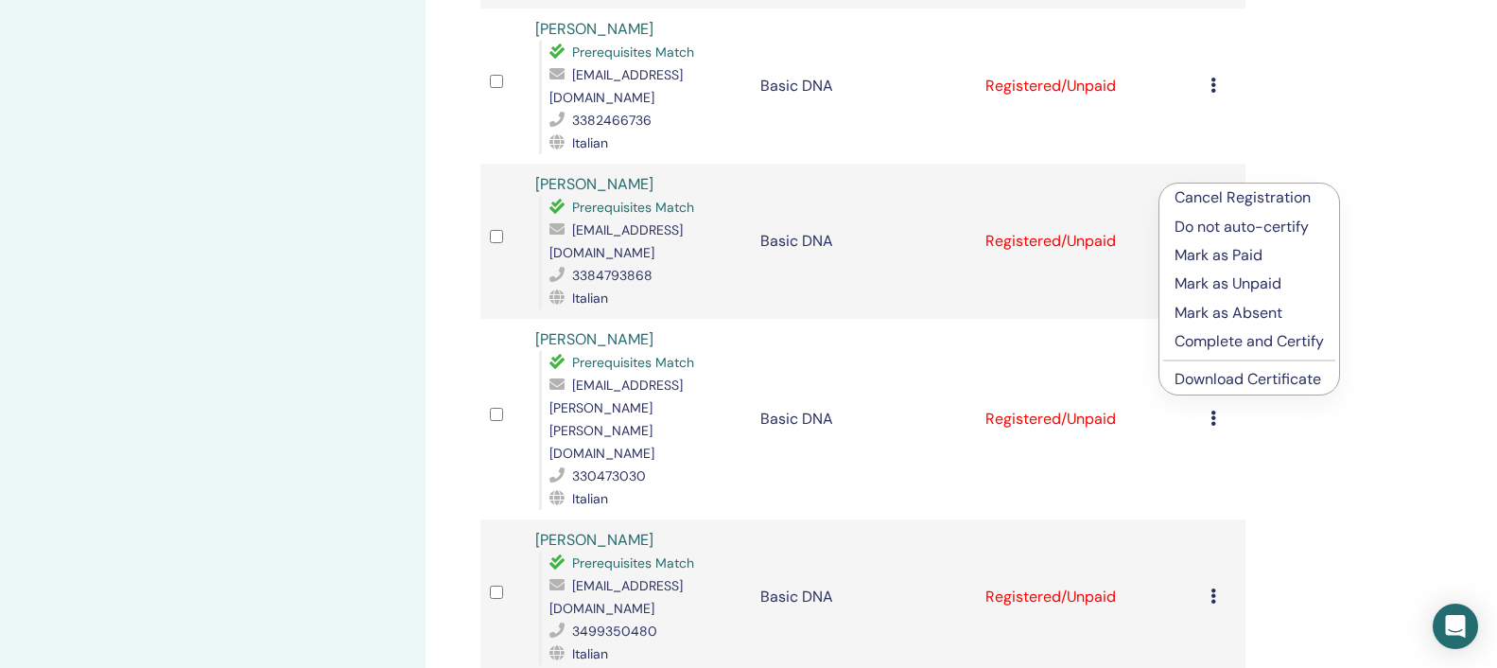
click at [1205, 380] on link "Download Certificate" at bounding box center [1247, 379] width 147 height 20
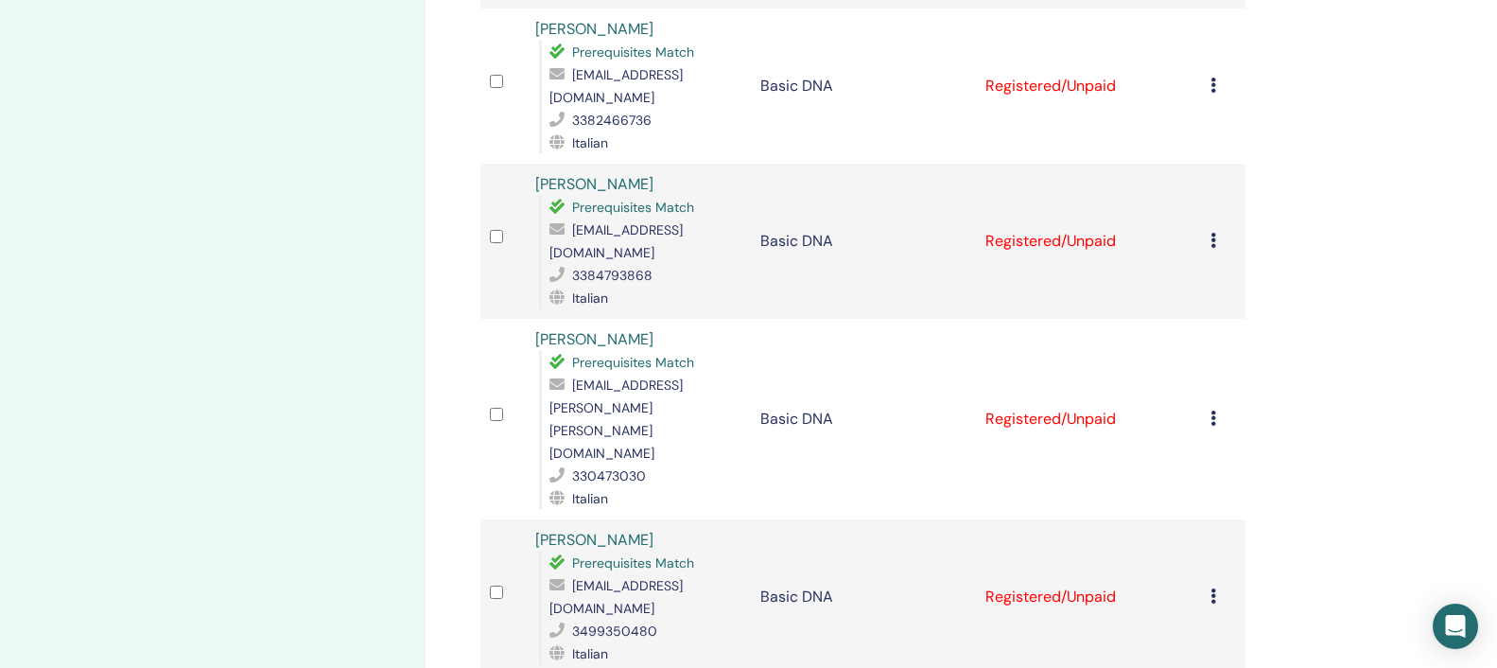
click at [1216, 588] on icon at bounding box center [1213, 595] width 6 height 15
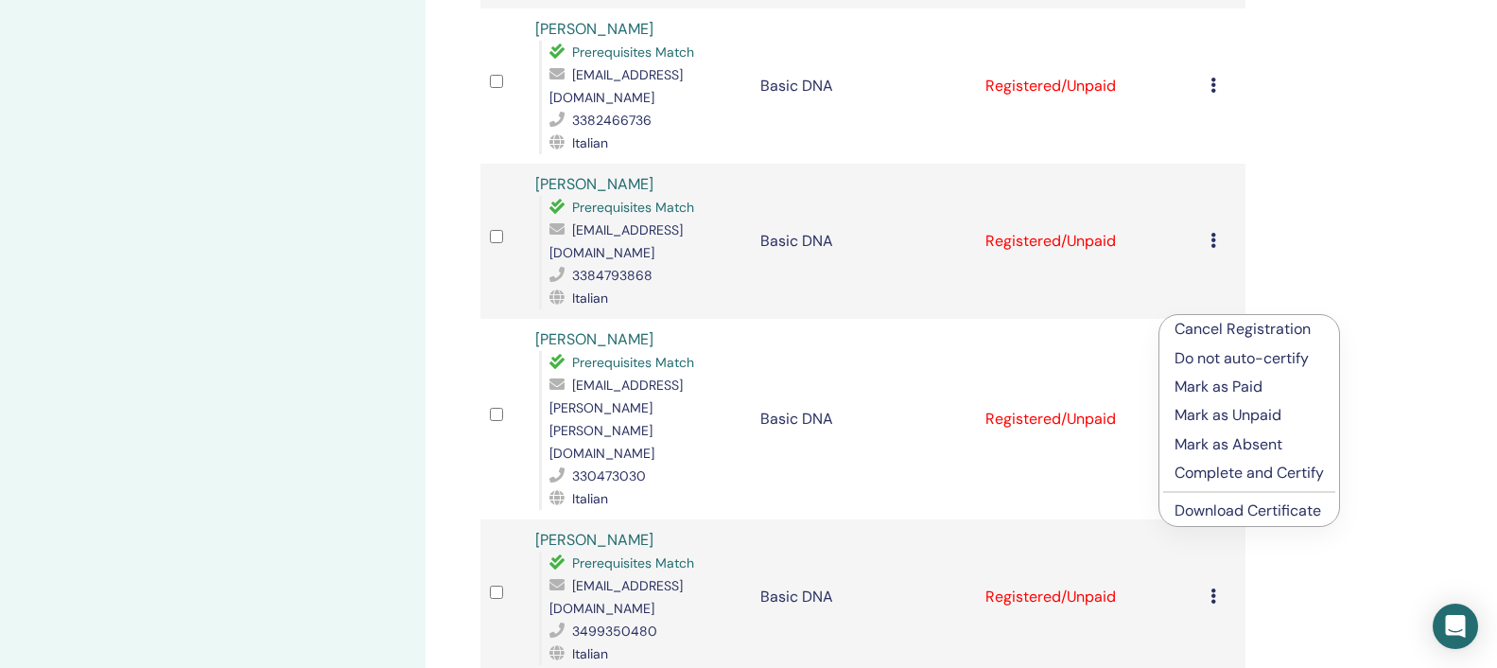
click at [1229, 512] on link "Download Certificate" at bounding box center [1247, 510] width 147 height 20
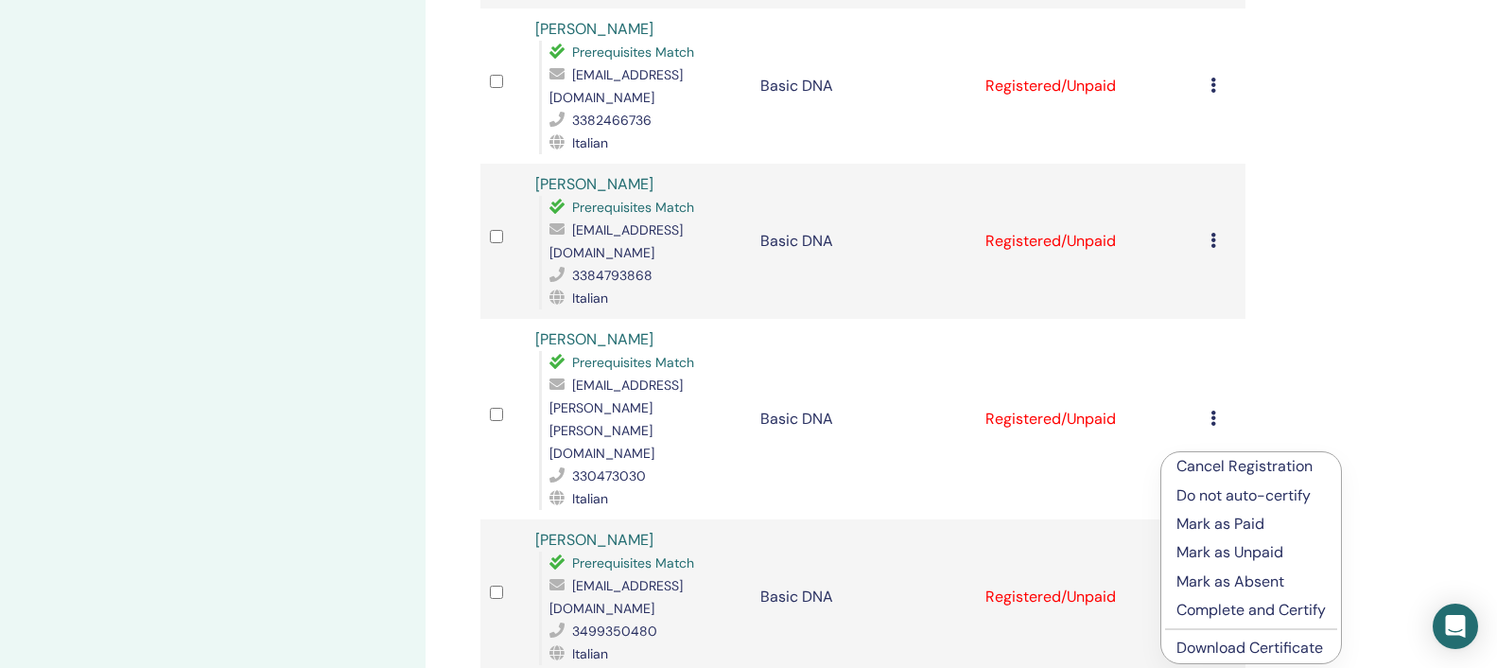
click at [1245, 647] on link "Download Certificate" at bounding box center [1249, 647] width 147 height 20
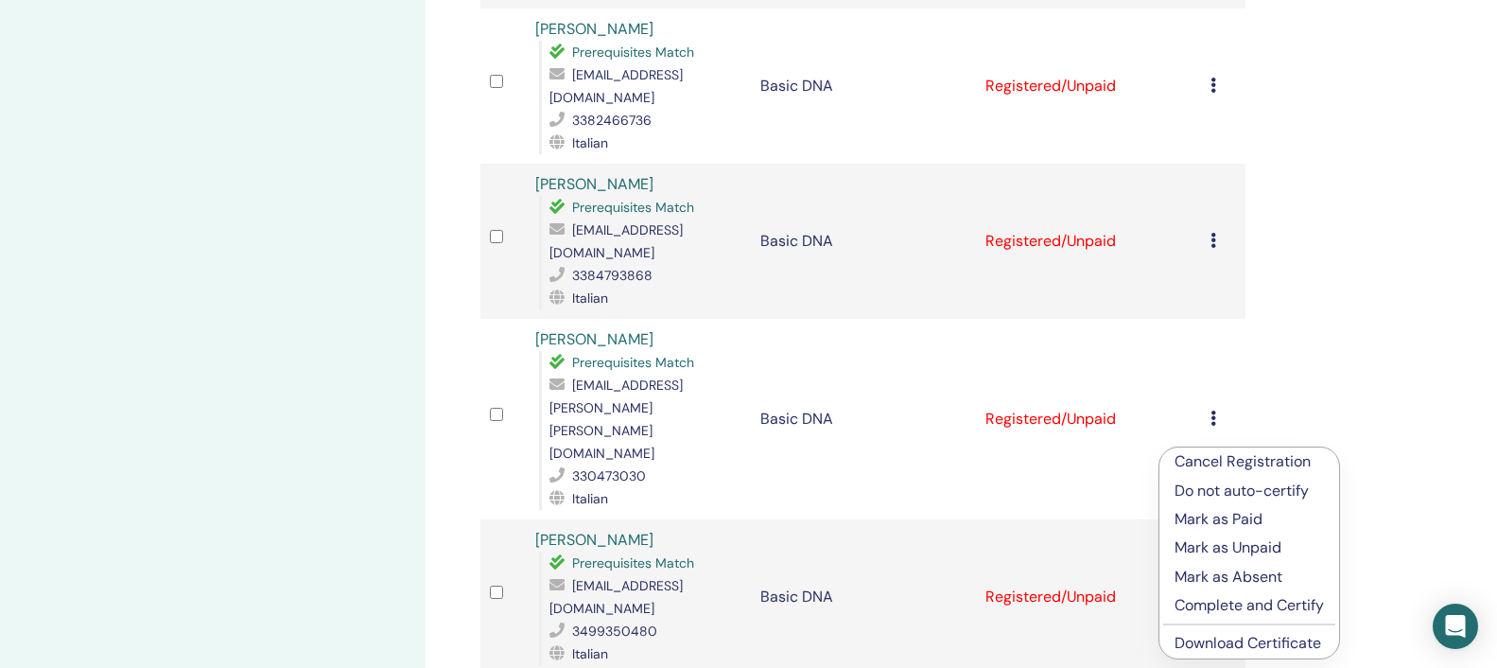
click at [1198, 644] on link "Download Certificate" at bounding box center [1247, 643] width 147 height 20
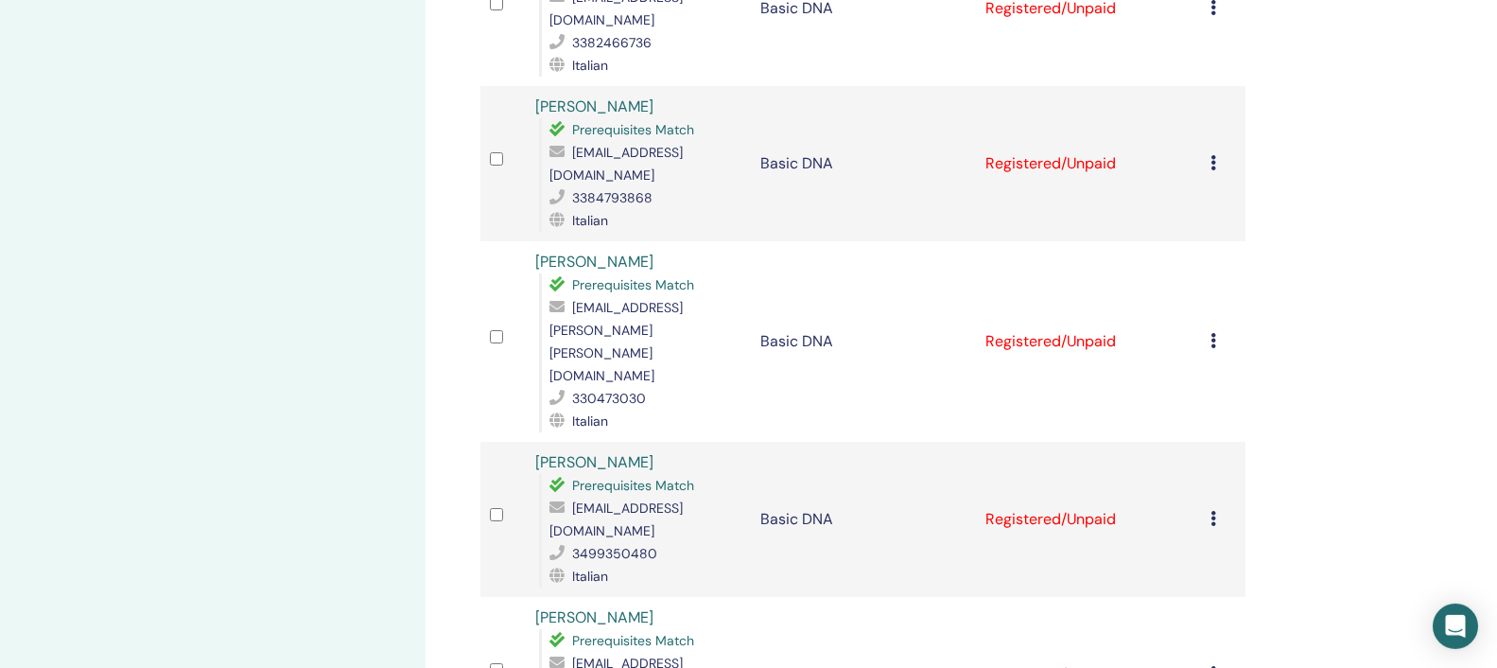
scroll to position [1350, 0]
